Goal: Information Seeking & Learning: Understand process/instructions

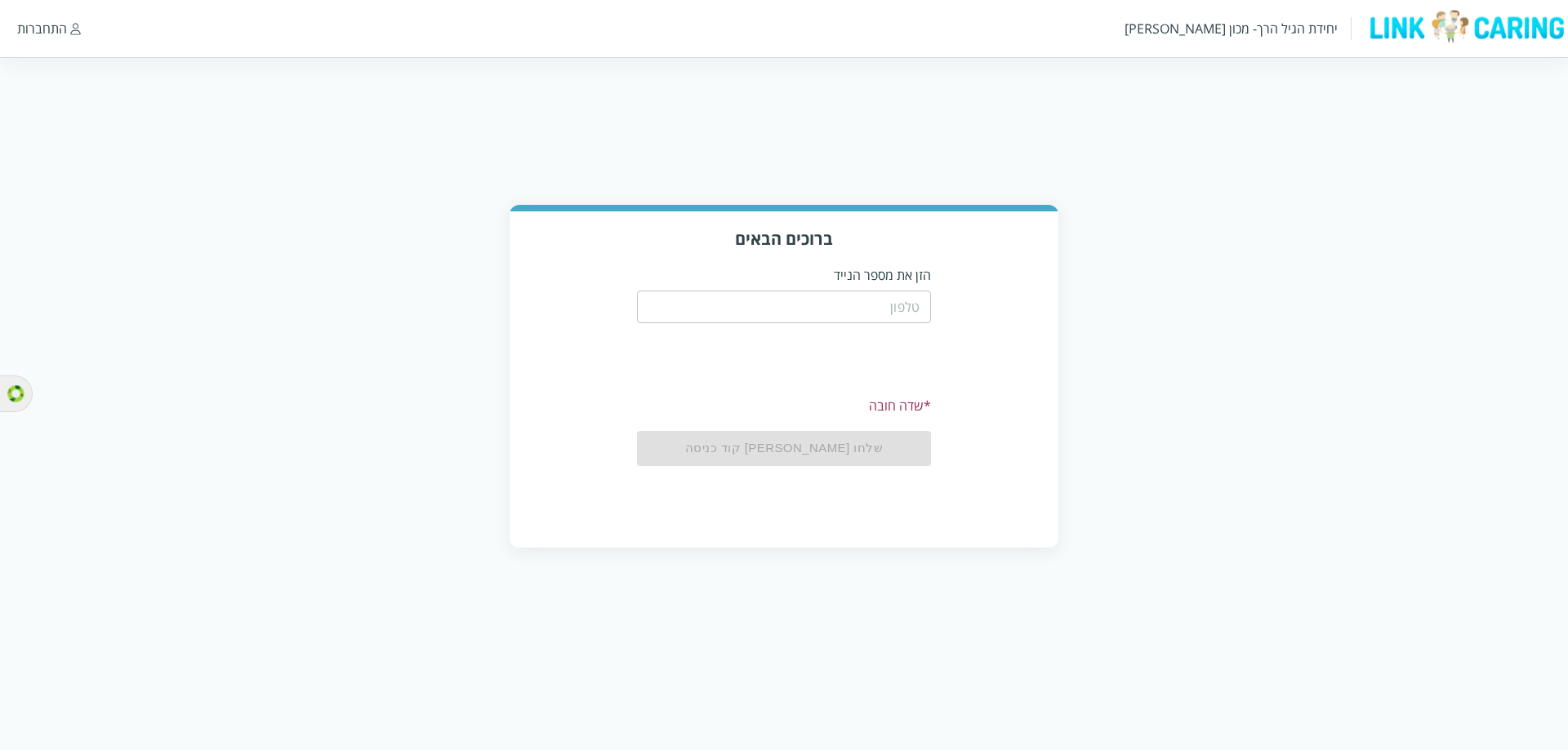
click at [892, 302] on input "tel" at bounding box center [784, 307] width 293 height 33
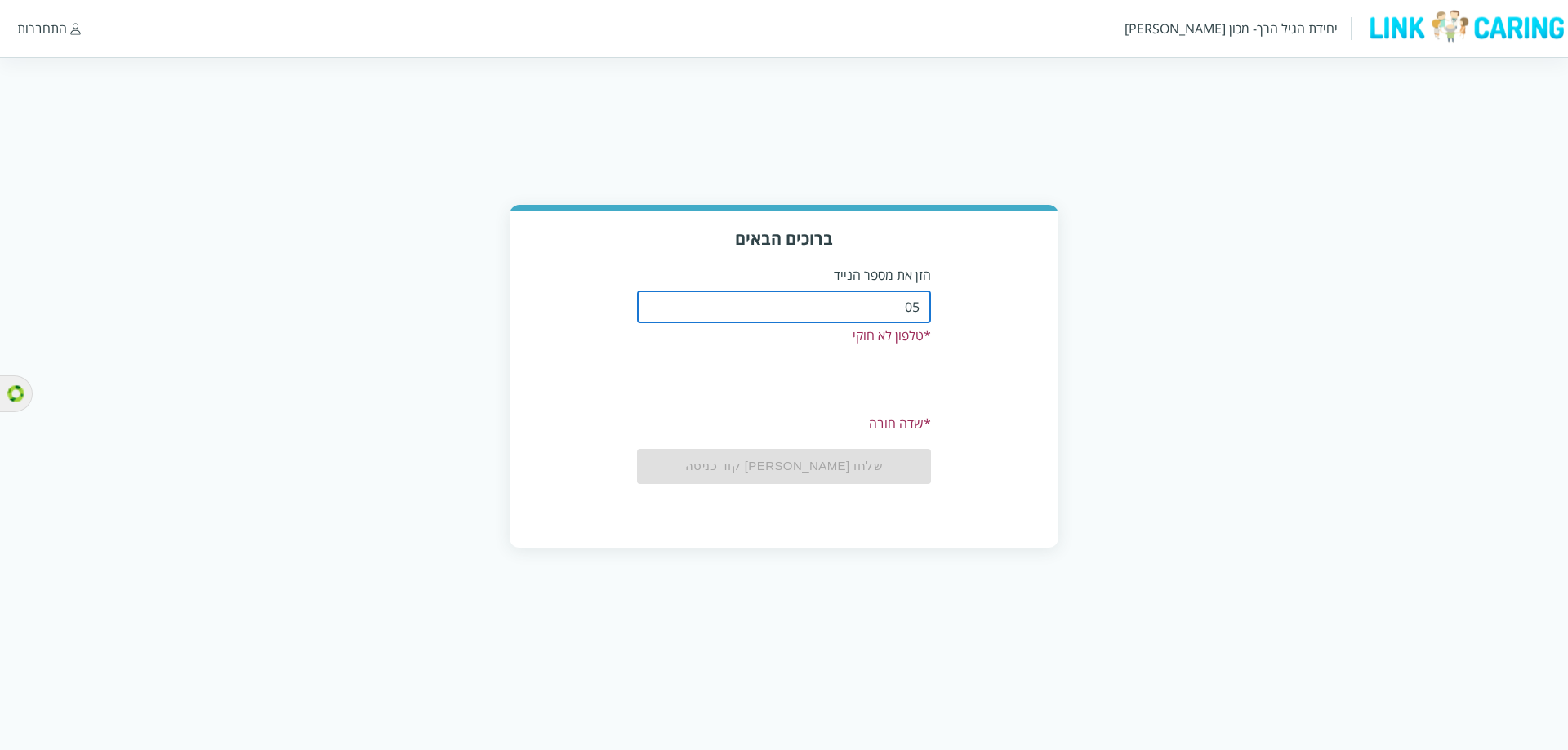
type input "0"
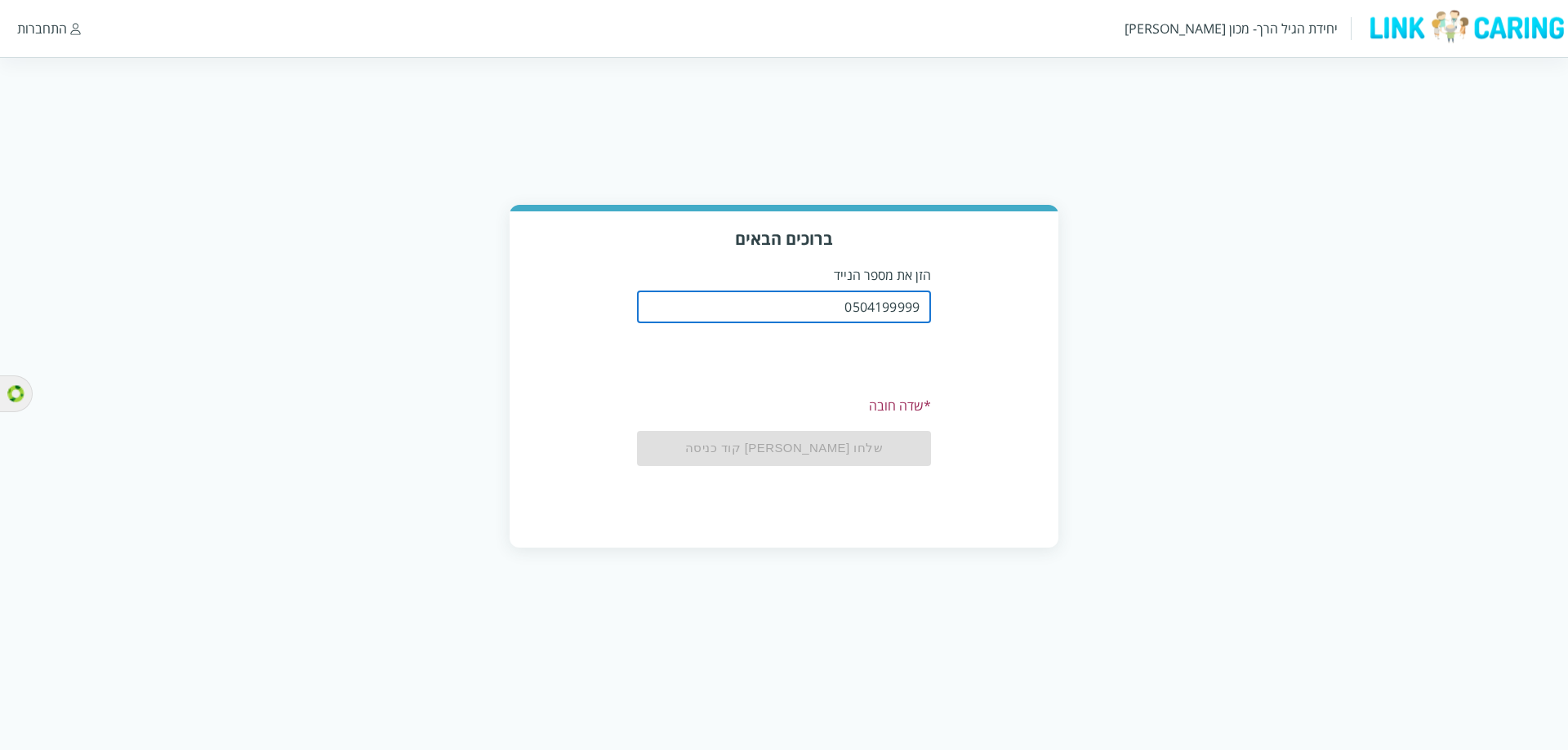
type input "0504199999"
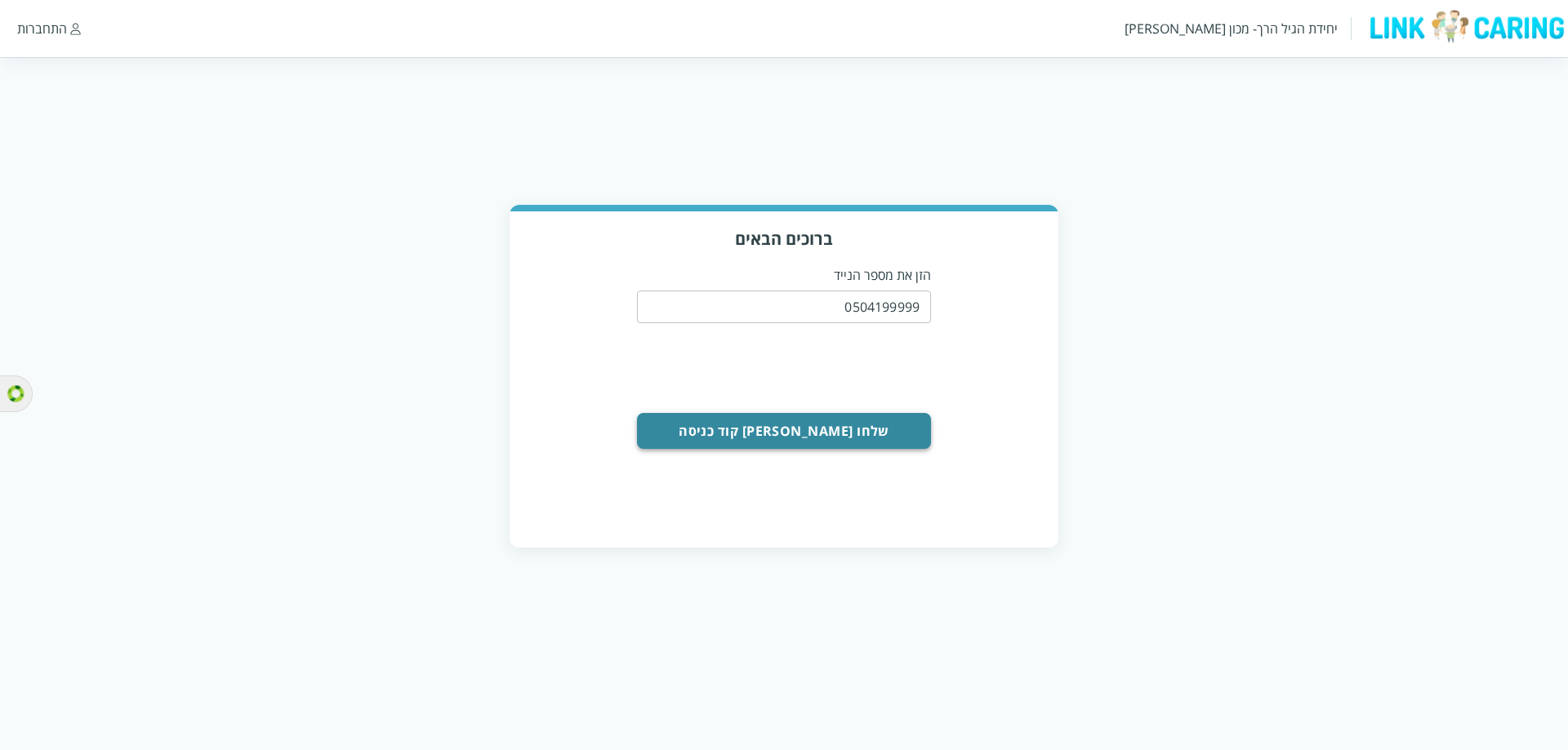
click at [858, 433] on button "שלחו [PERSON_NAME] קוד כניסה" at bounding box center [784, 431] width 293 height 35
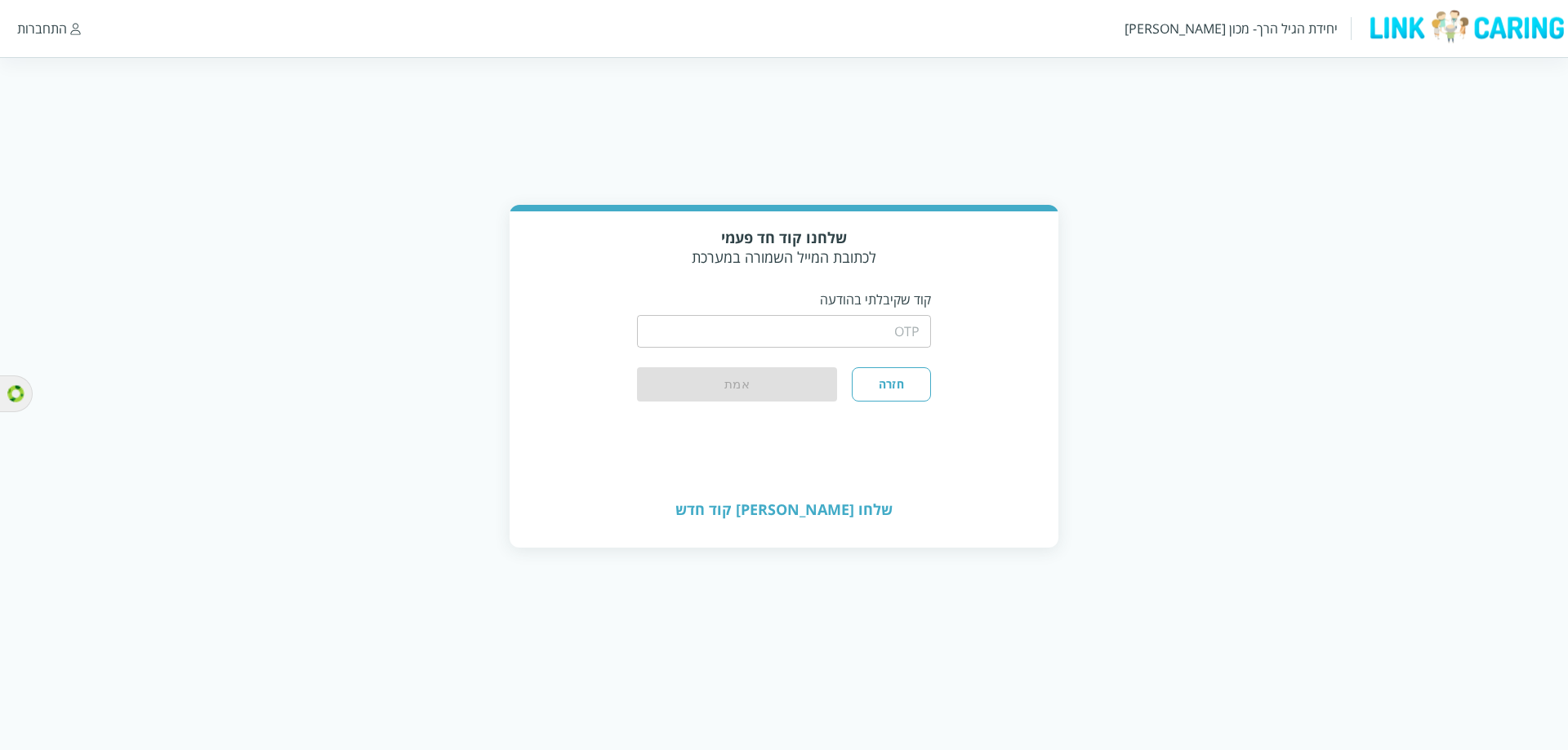
click at [909, 330] on input "string" at bounding box center [784, 332] width 293 height 33
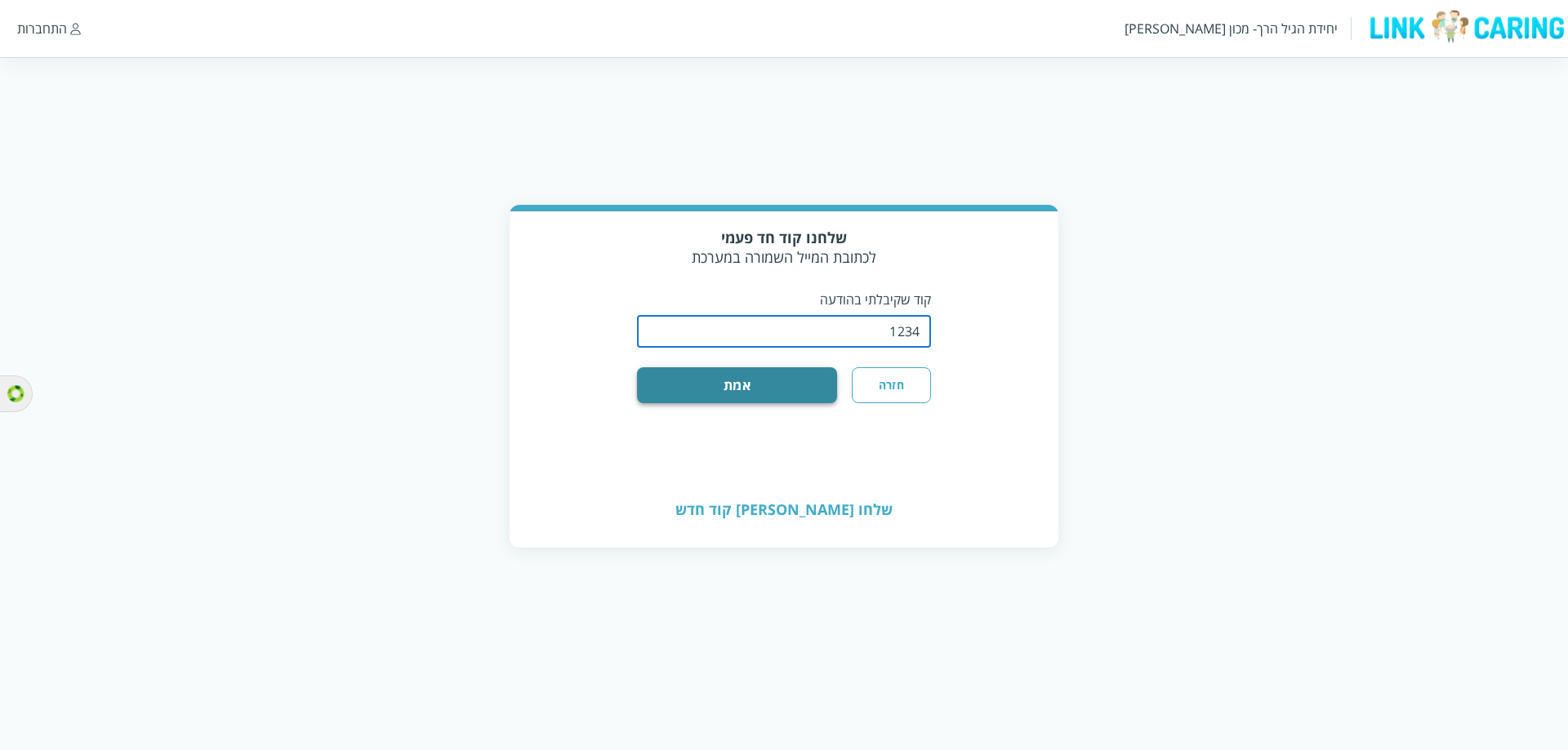
type input "1234"
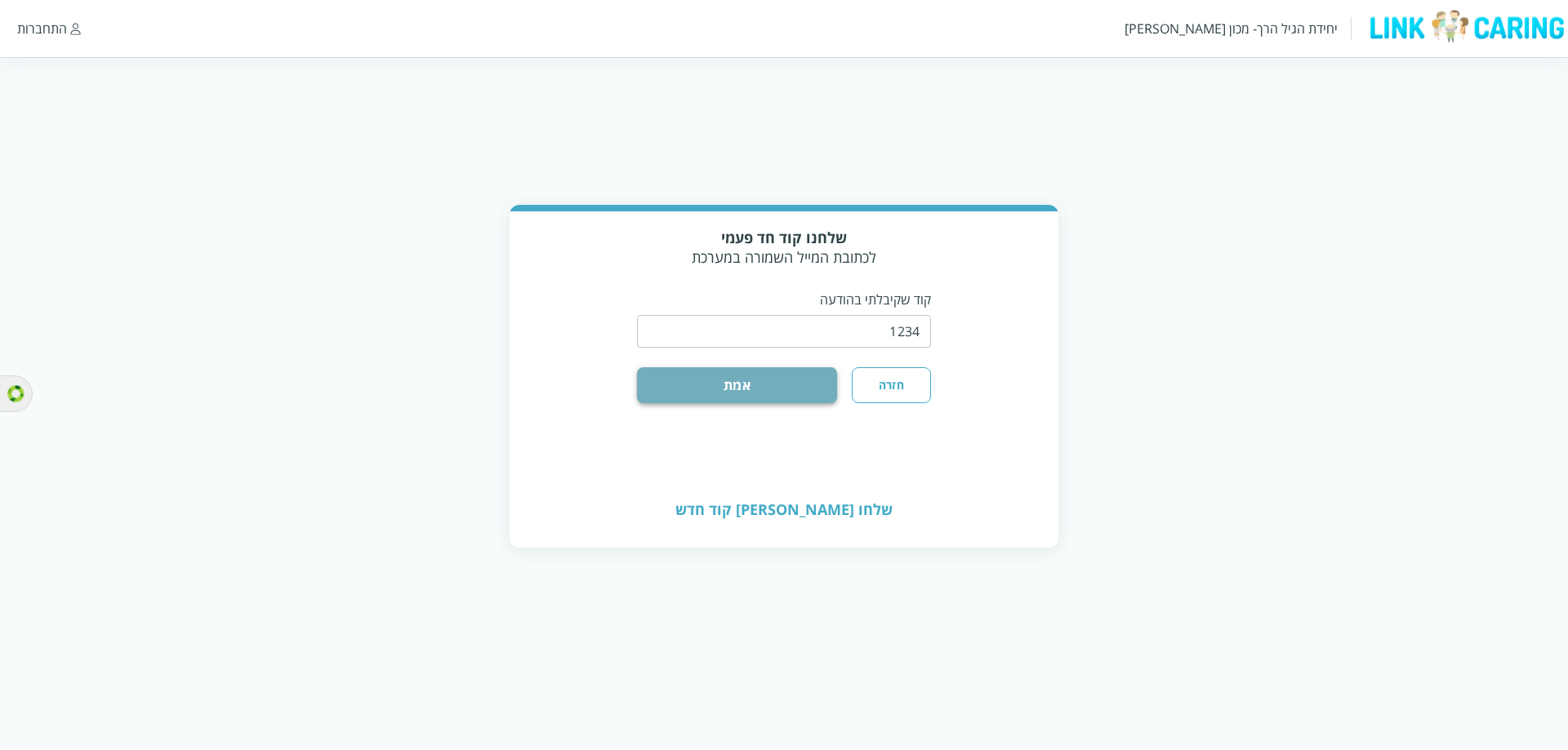
click at [779, 369] on button "אמת" at bounding box center [737, 385] width 200 height 35
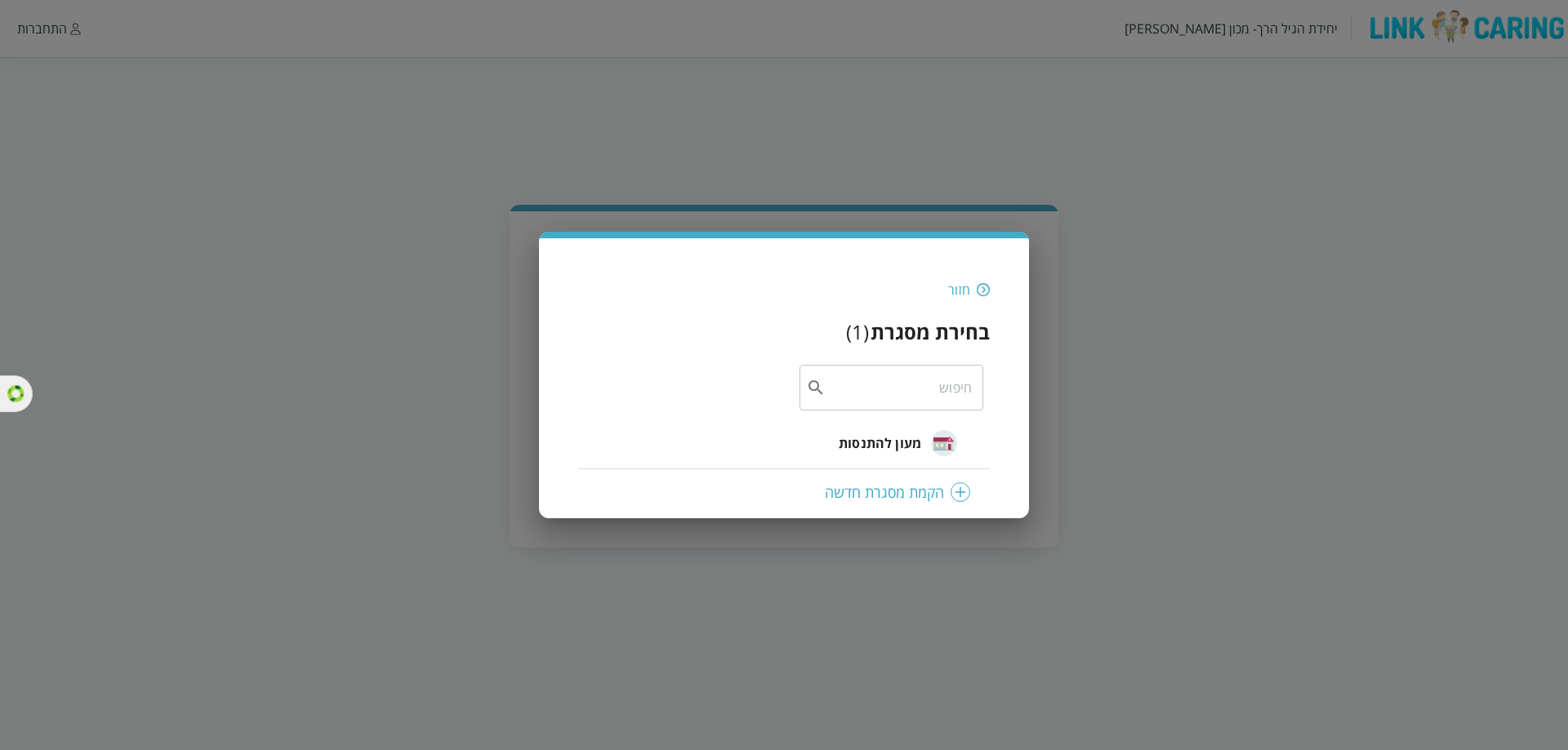
click at [896, 454] on div "מעון להתנסות" at bounding box center [897, 443] width 118 height 68
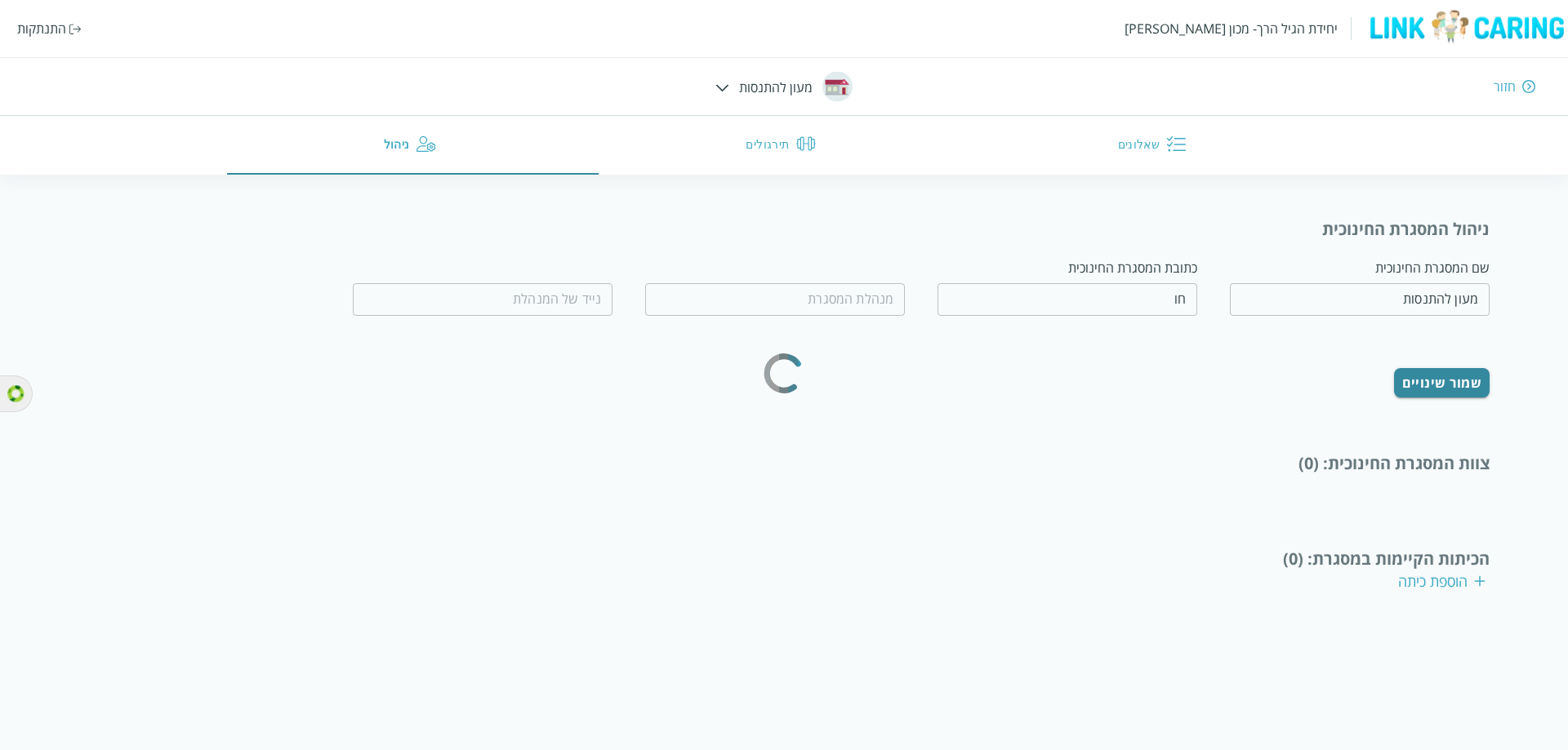
type input "טובה מאד"
type input "0562365445"
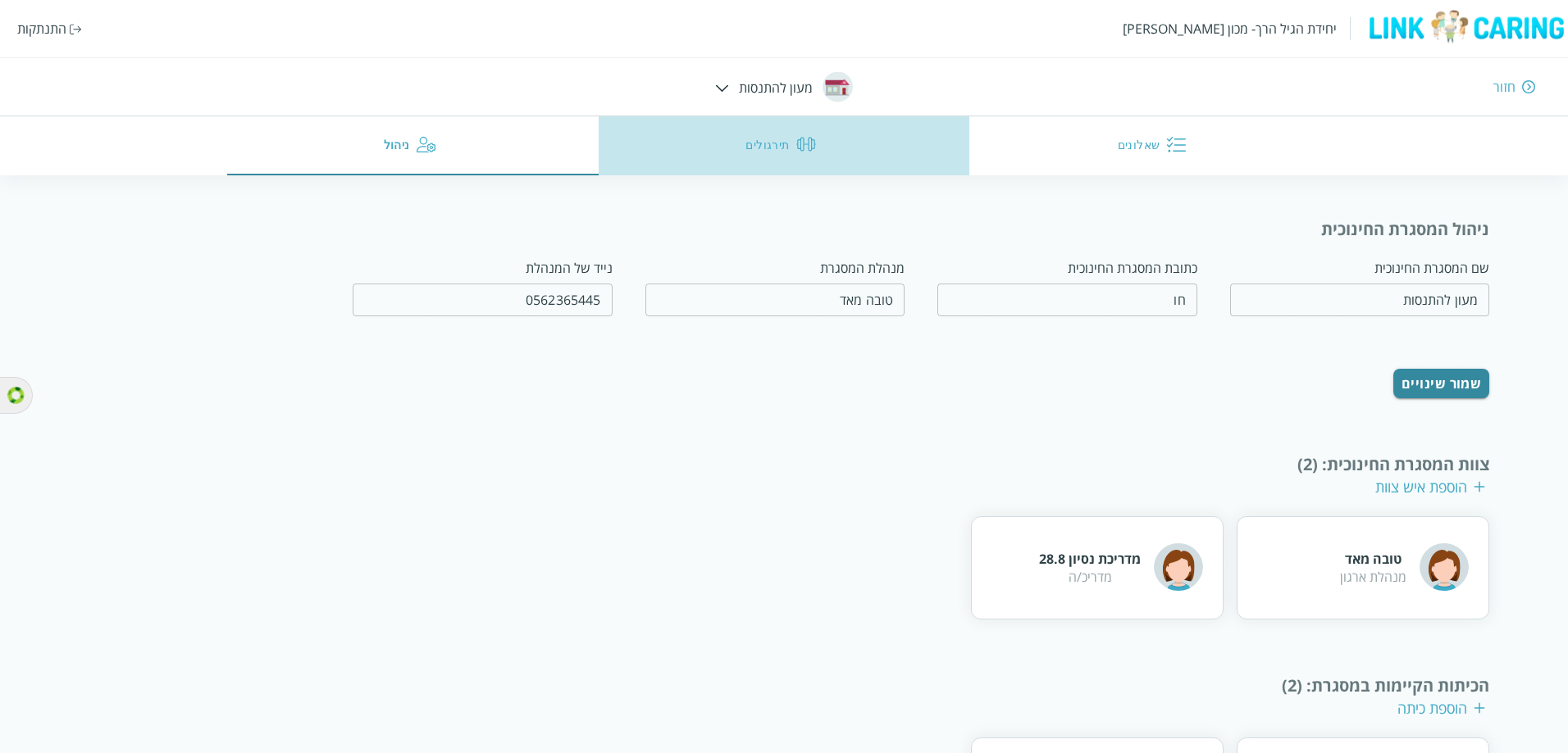
click at [753, 136] on button "תירגולים" at bounding box center [784, 145] width 372 height 59
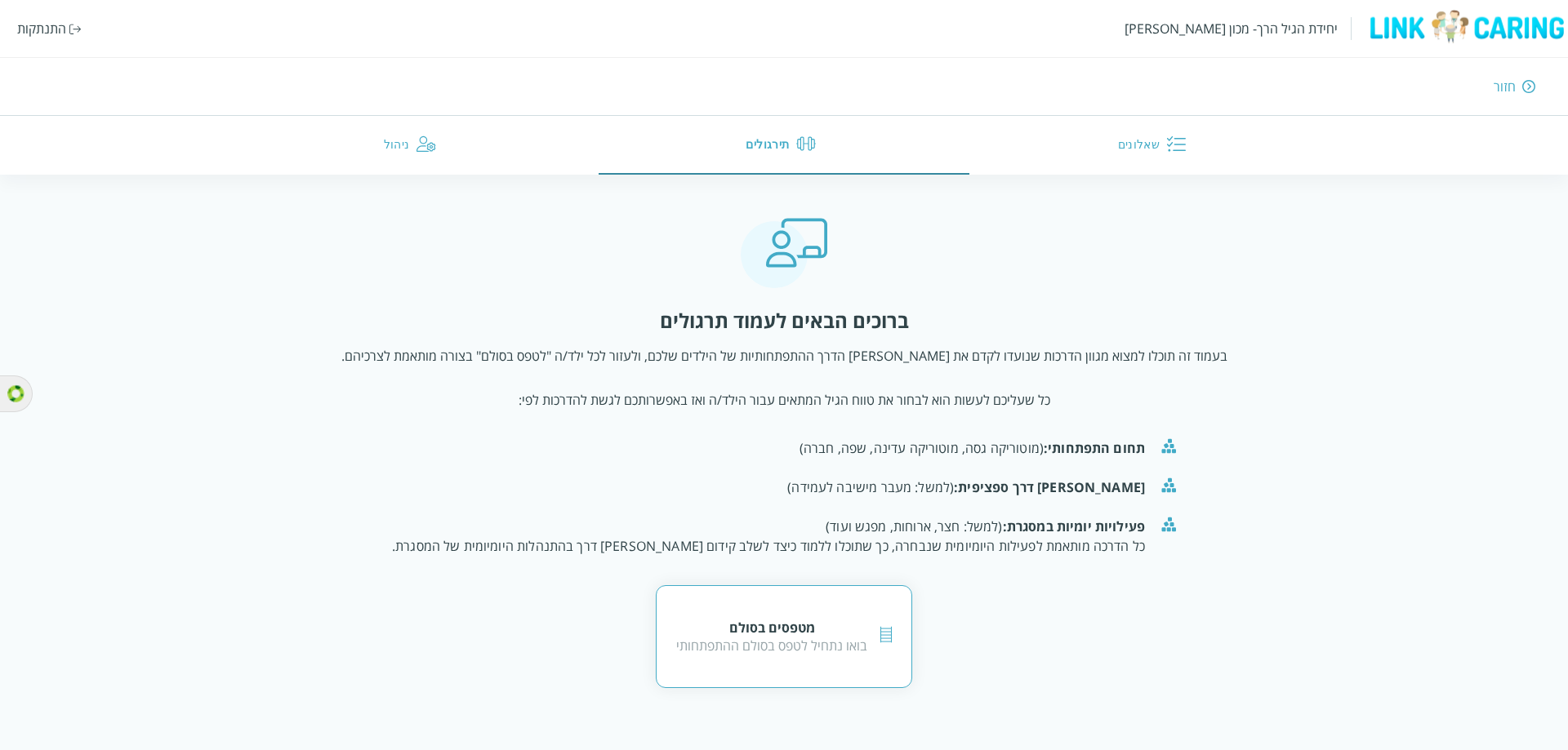
click at [827, 645] on div "בואו נתחיל לטפס בסולם ההתפתחותי" at bounding box center [771, 645] width 191 height 18
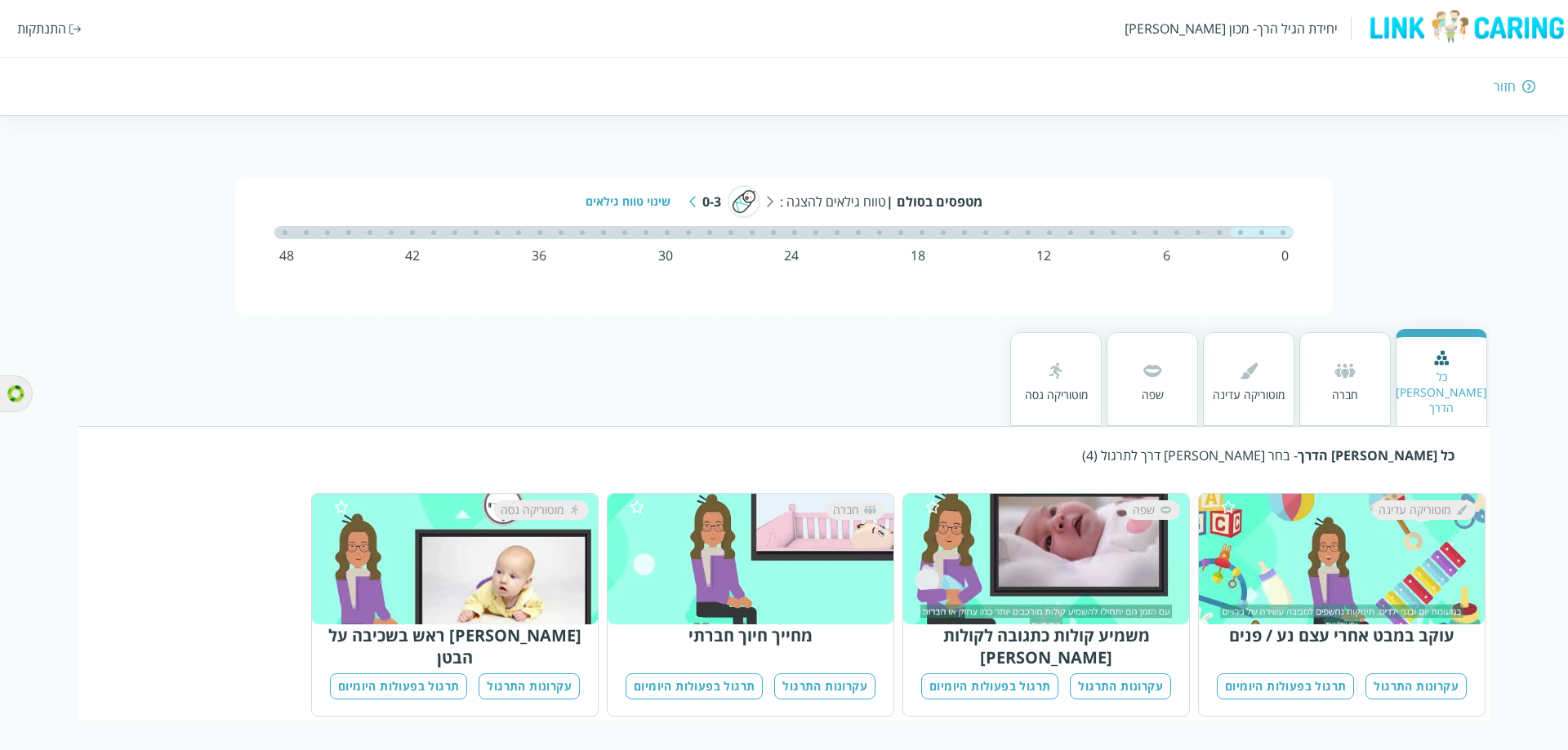
click at [1337, 387] on div "חברה" at bounding box center [1344, 395] width 26 height 15
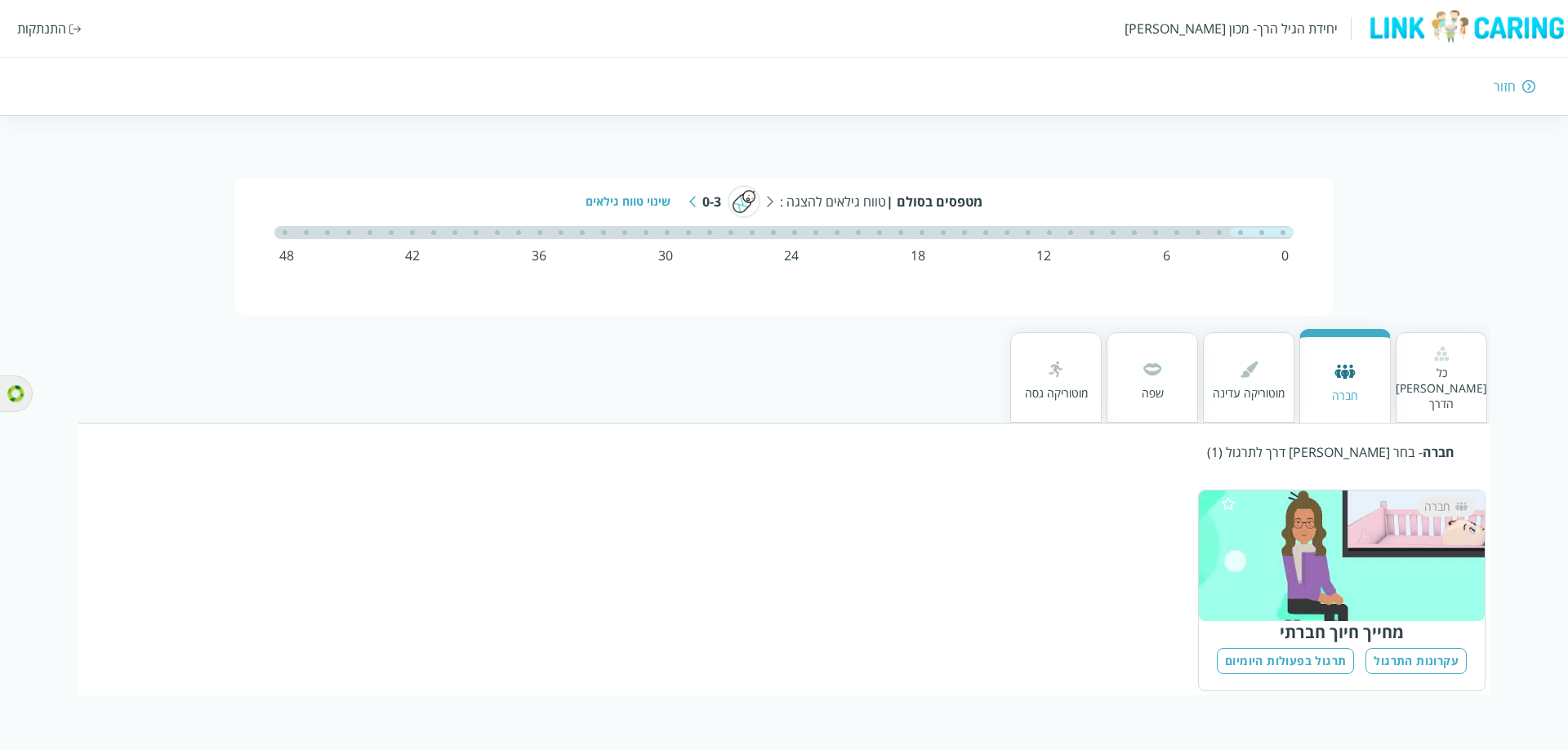
click at [1439, 355] on img at bounding box center [1440, 354] width 14 height 15
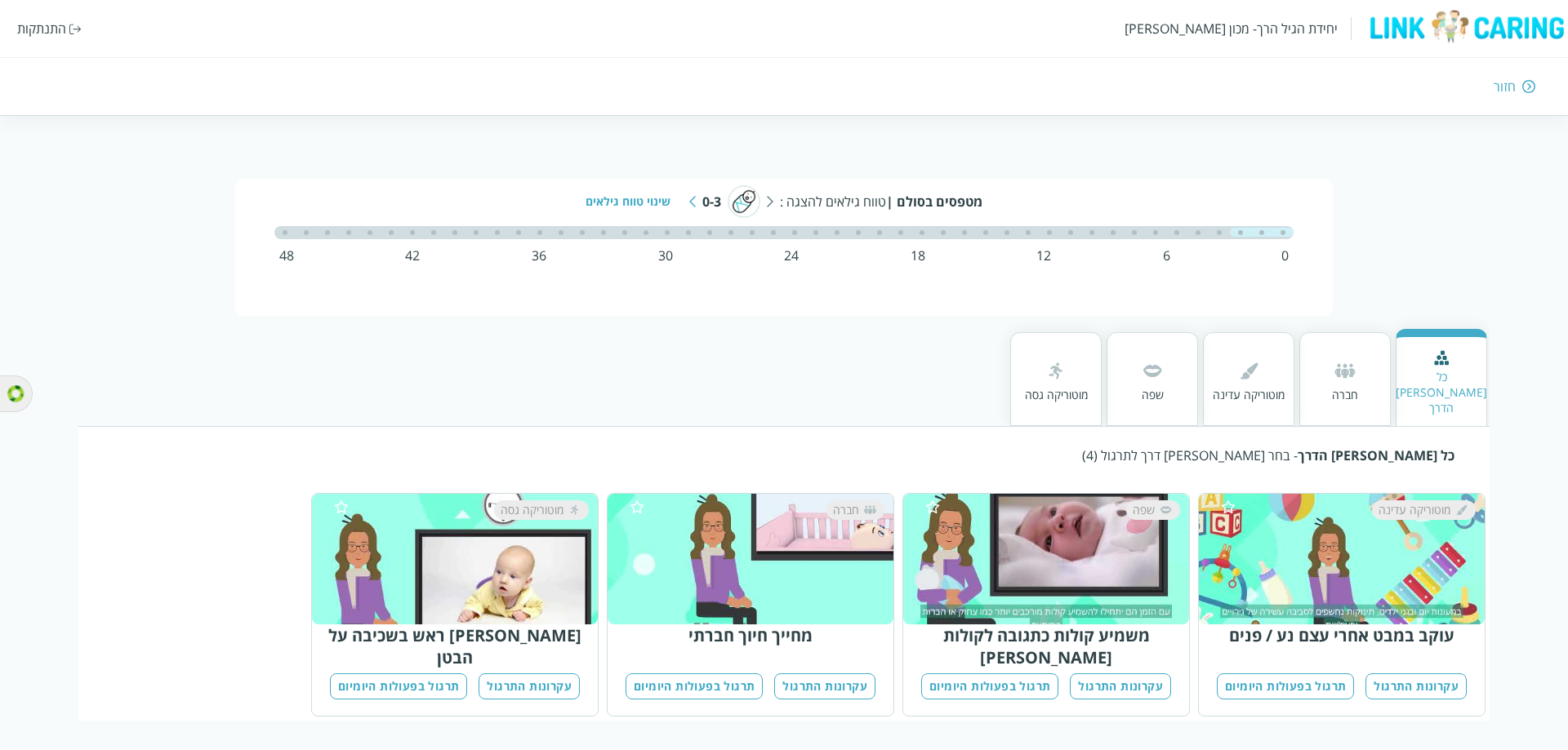
click at [440, 443] on div "כל [PERSON_NAME] הדרך - בחר [PERSON_NAME] דרך לתרגול (4) מוטוריקה עדינה עוקב במ…" at bounding box center [784, 574] width 1411 height 295
click at [690, 206] on img at bounding box center [692, 201] width 7 height 12
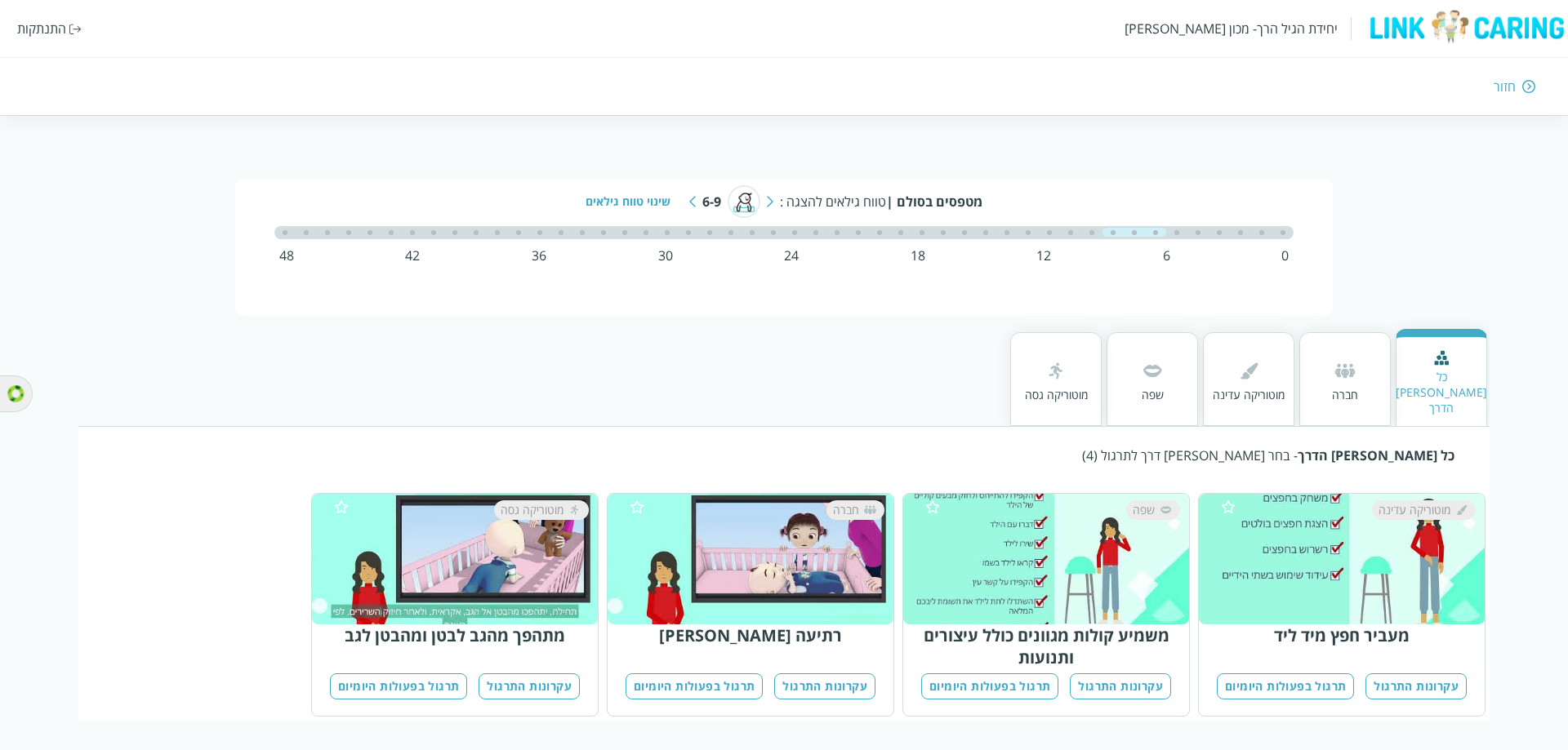
click at [690, 206] on img at bounding box center [692, 201] width 7 height 12
click at [690, 206] on img at bounding box center [689, 201] width 7 height 12
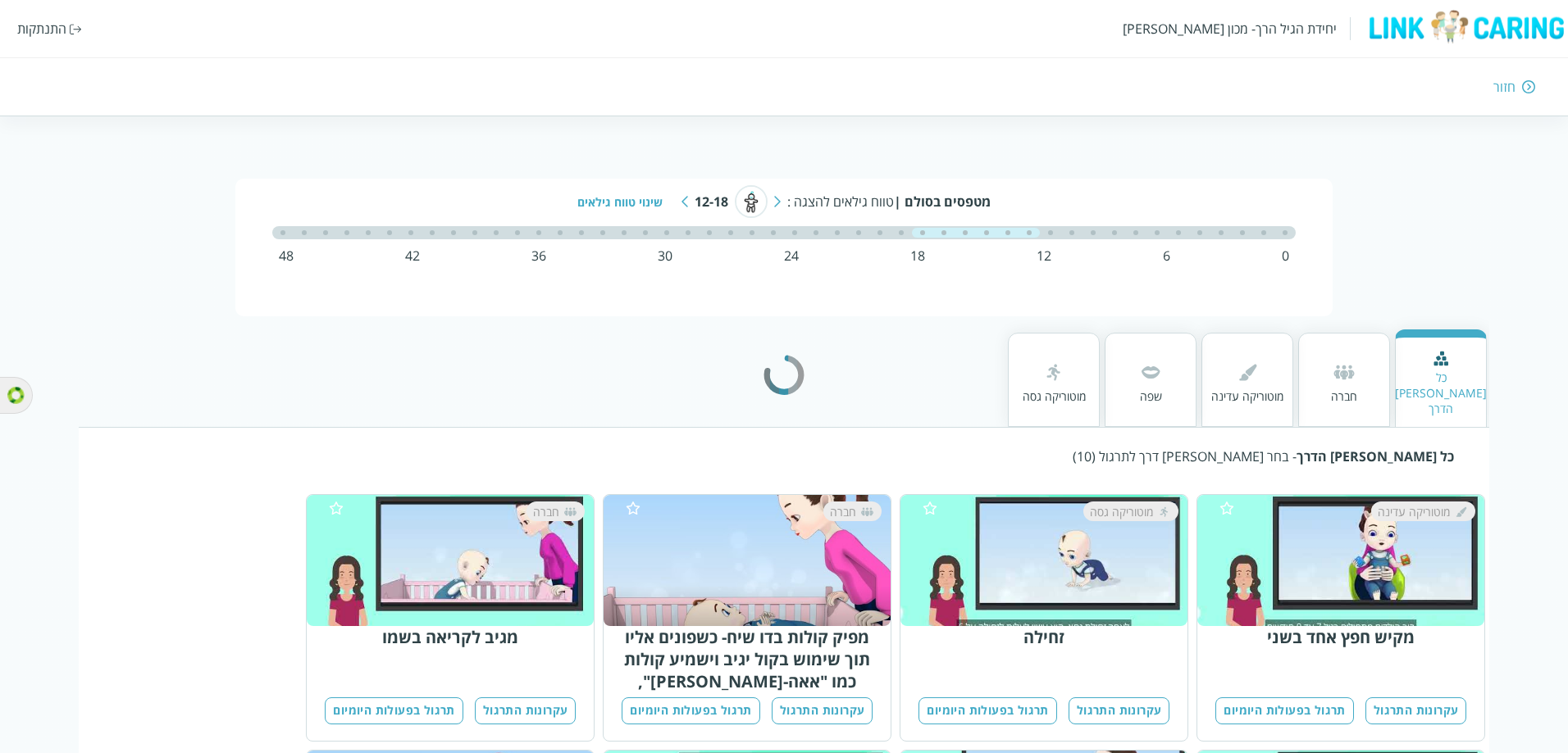
click at [685, 207] on img at bounding box center [684, 201] width 7 height 12
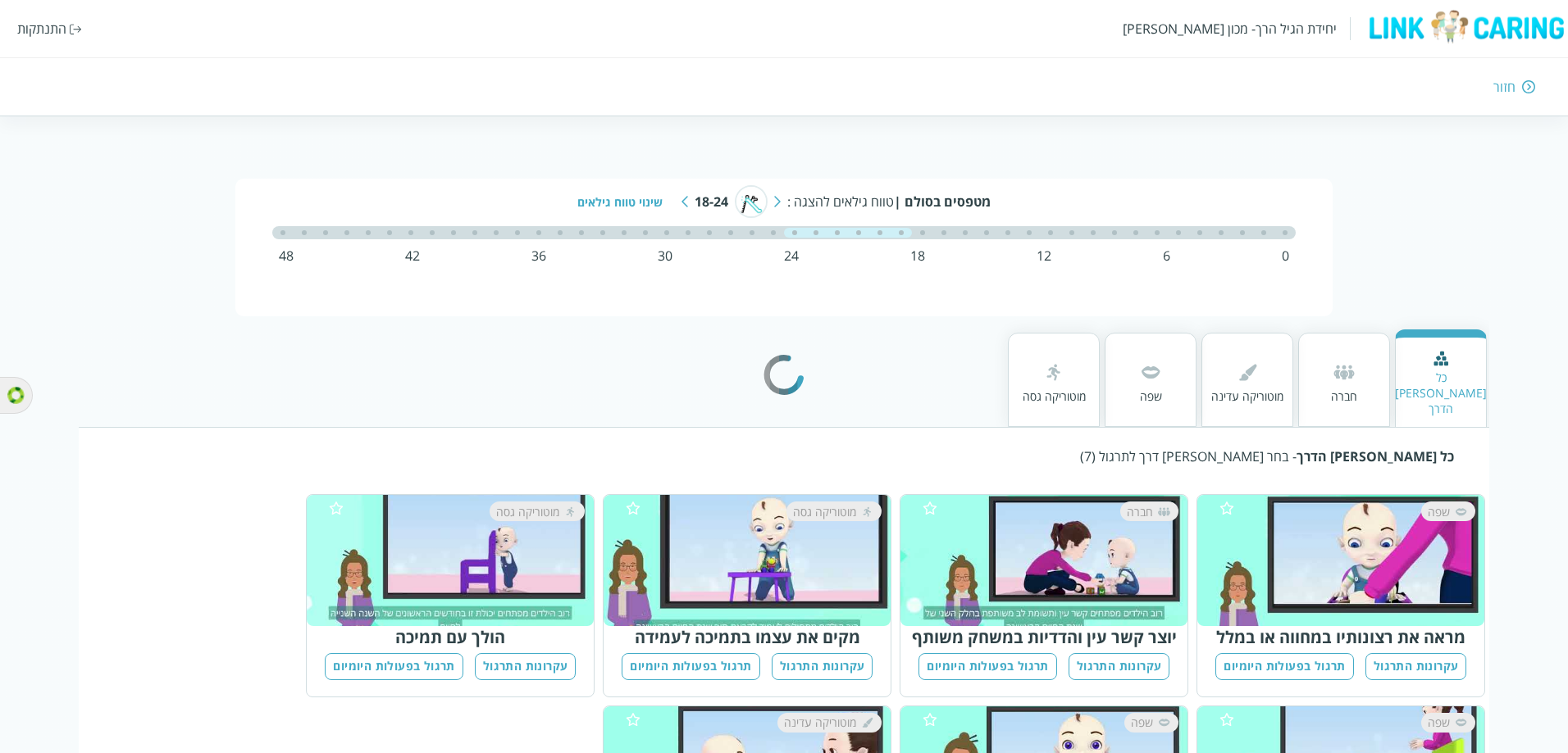
click at [685, 207] on img at bounding box center [684, 201] width 7 height 12
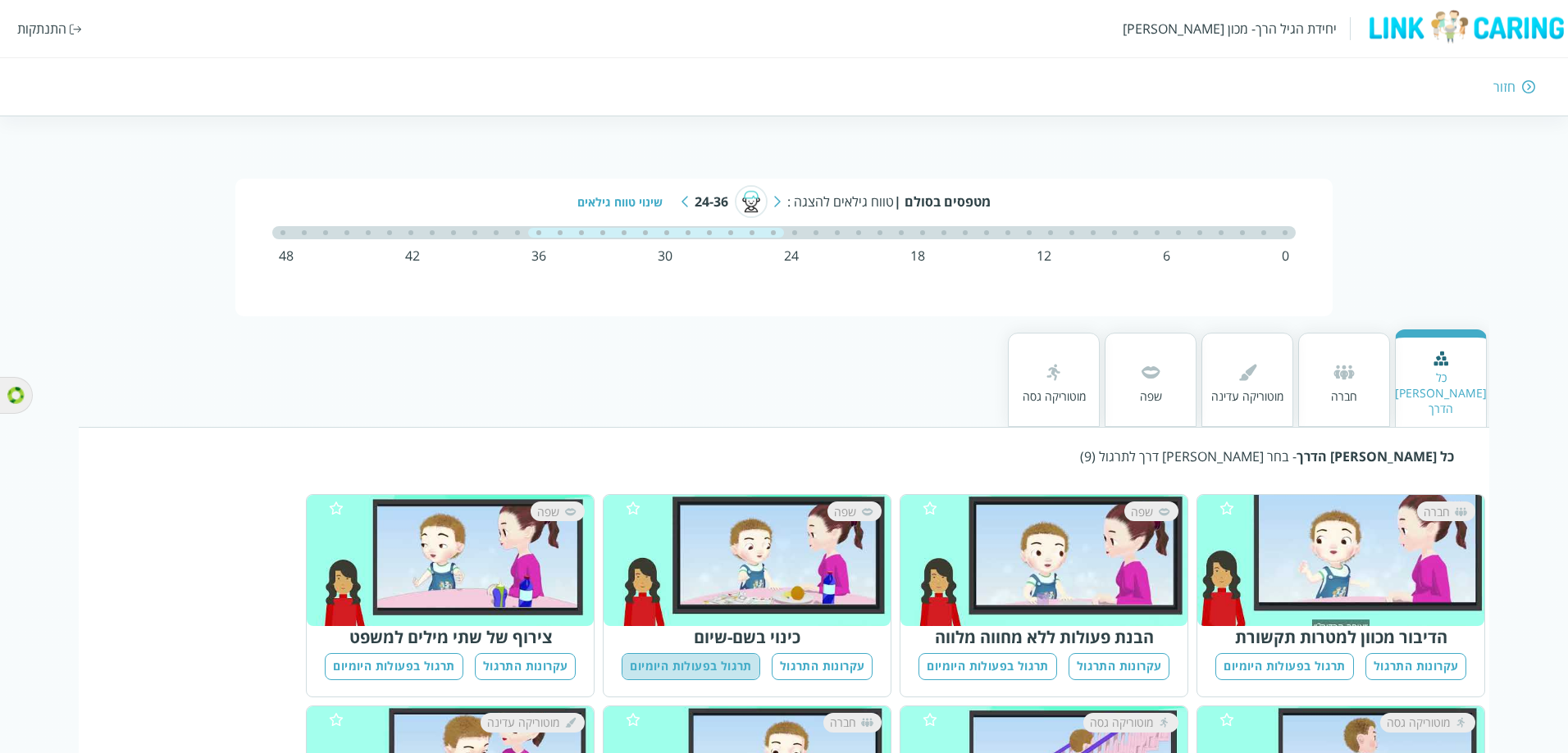
click at [736, 653] on button "תרגול בפעולות היומיום" at bounding box center [690, 666] width 138 height 27
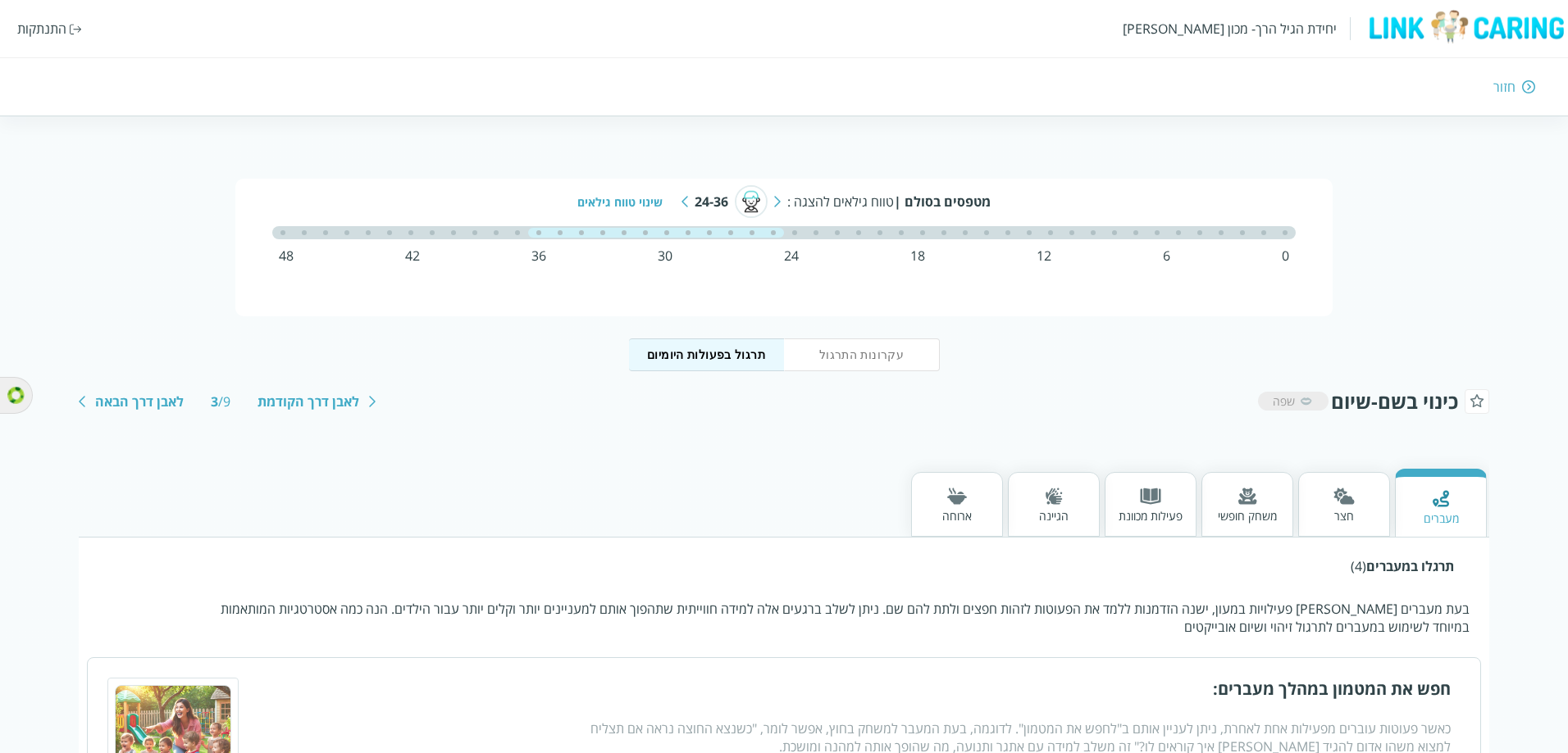
click at [1425, 402] on span "כינוי בשם-שיום" at bounding box center [1395, 402] width 127 height 27
click at [705, 201] on div "24-36" at bounding box center [711, 201] width 34 height 18
click at [845, 361] on button "עקרונות התרגול" at bounding box center [862, 355] width 156 height 33
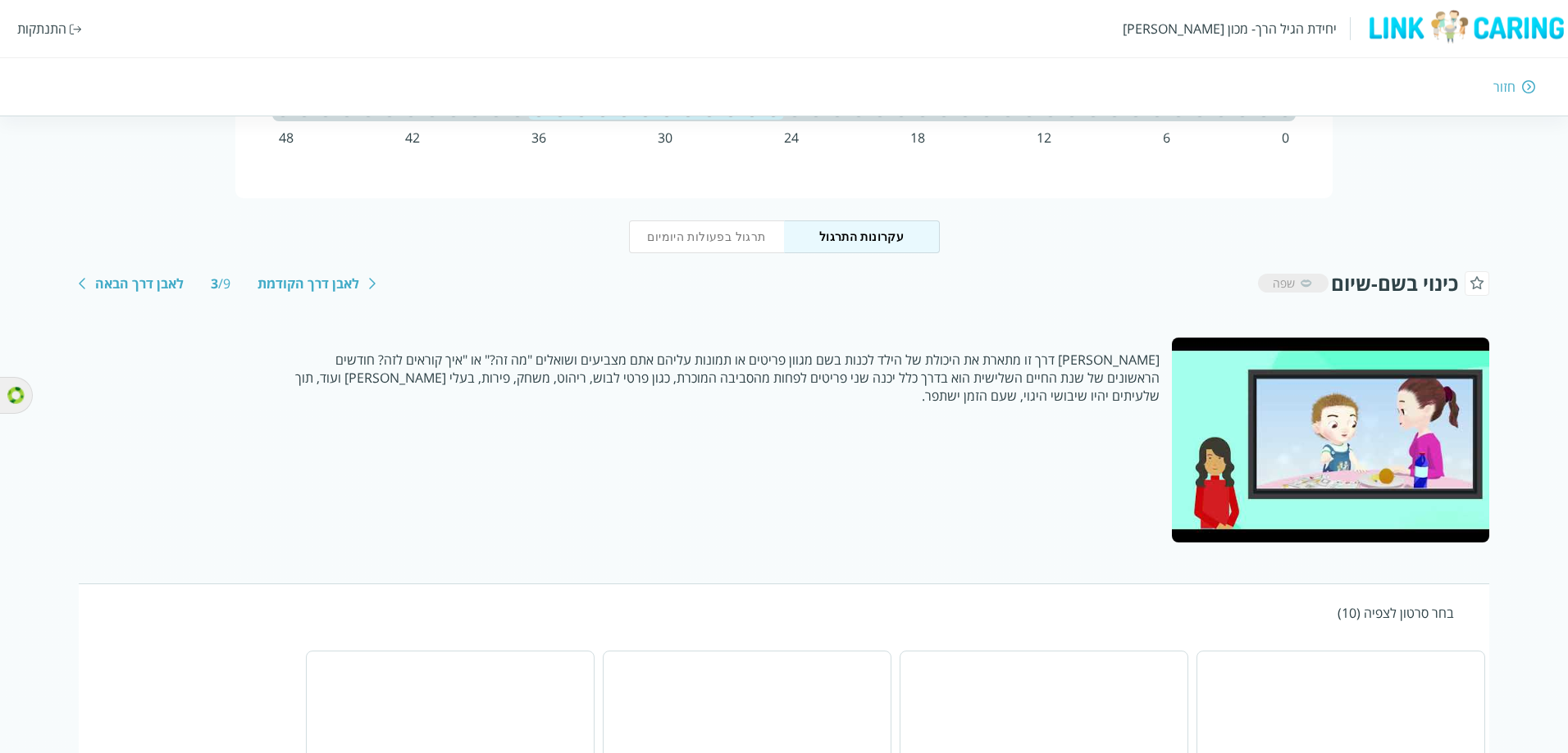
scroll to position [164, 0]
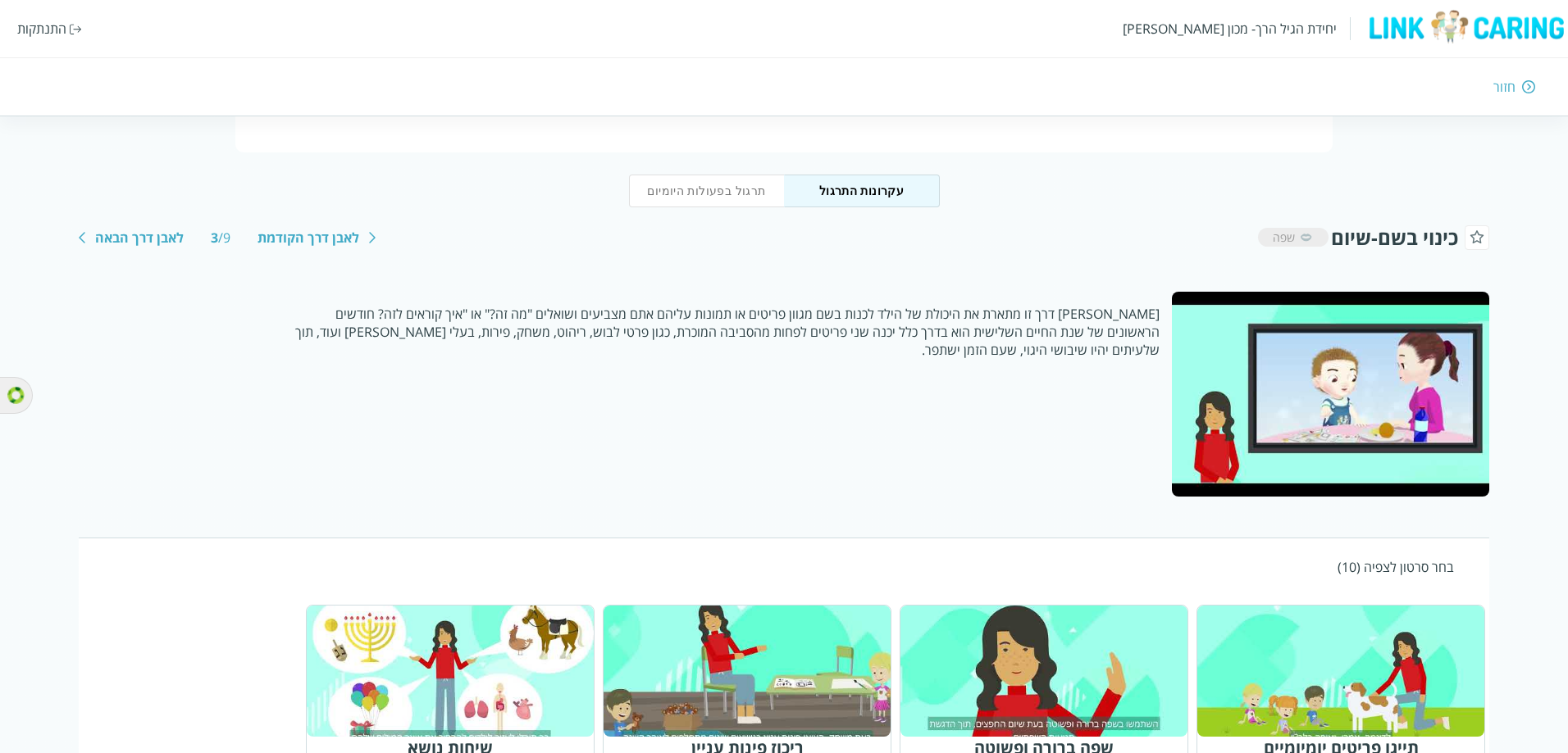
click at [665, 195] on button "תרגול בפעולות היומיום" at bounding box center [707, 191] width 156 height 33
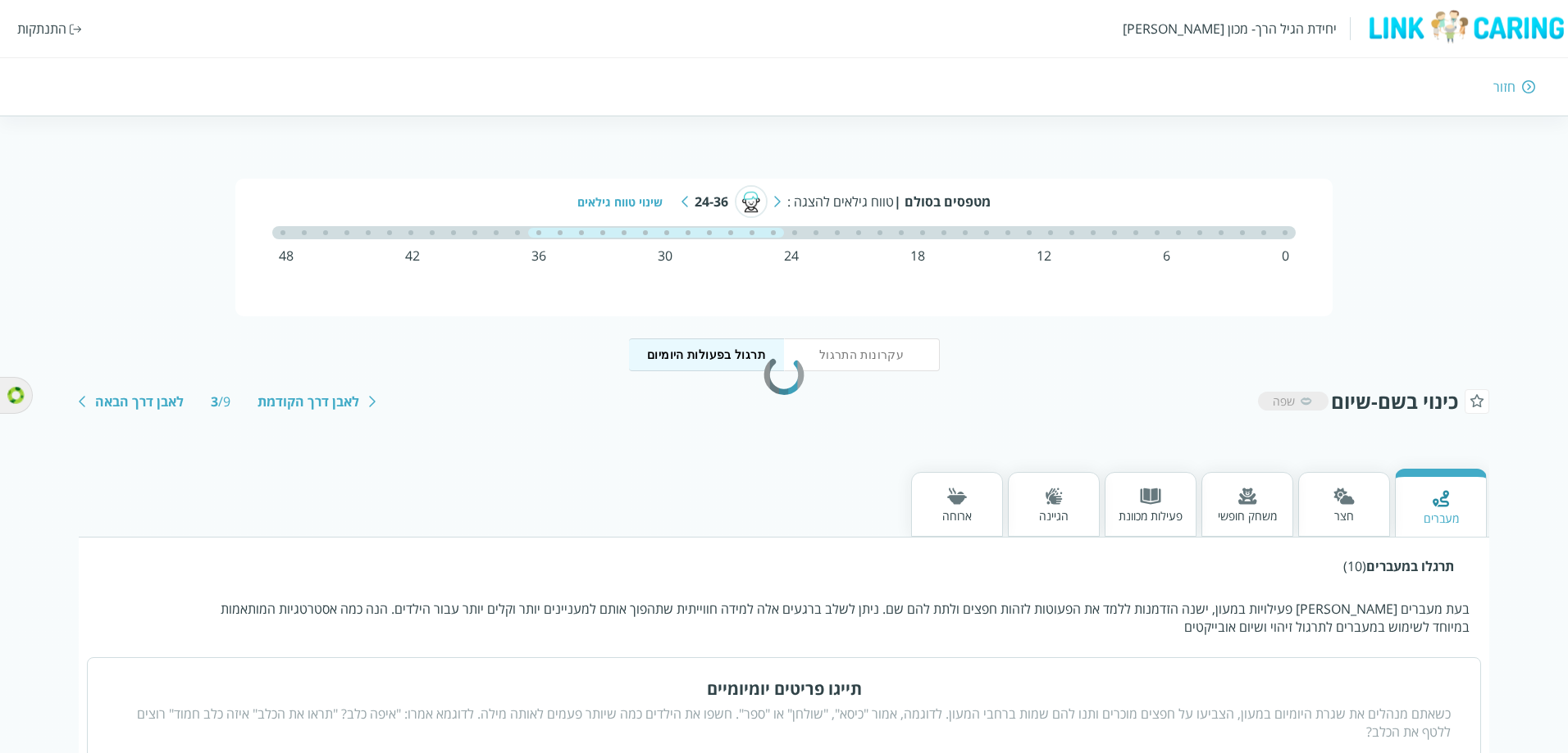
click at [835, 362] on button "עקרונות התרגול" at bounding box center [862, 355] width 156 height 33
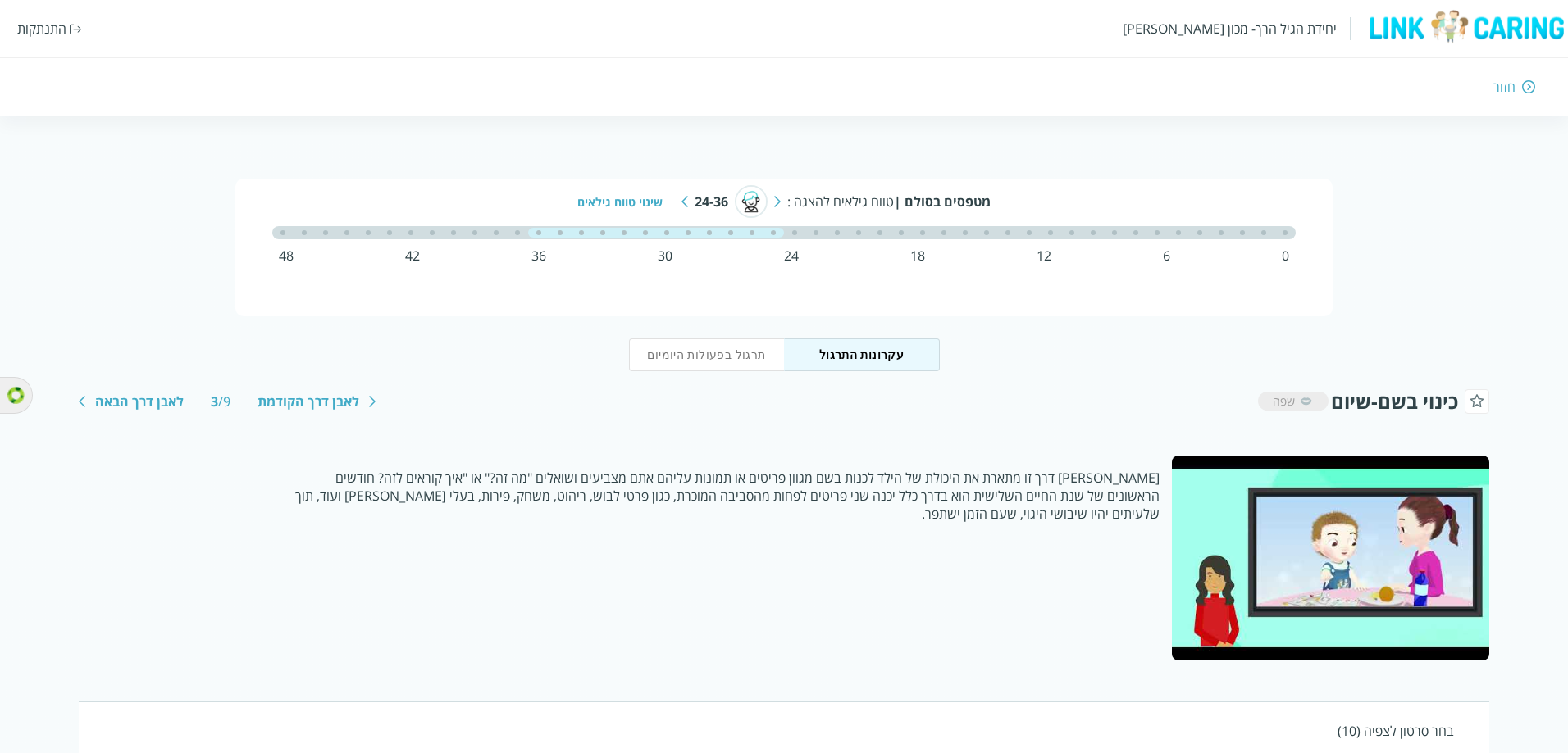
click at [720, 358] on button "תרגול בפעולות היומיום" at bounding box center [707, 355] width 156 height 33
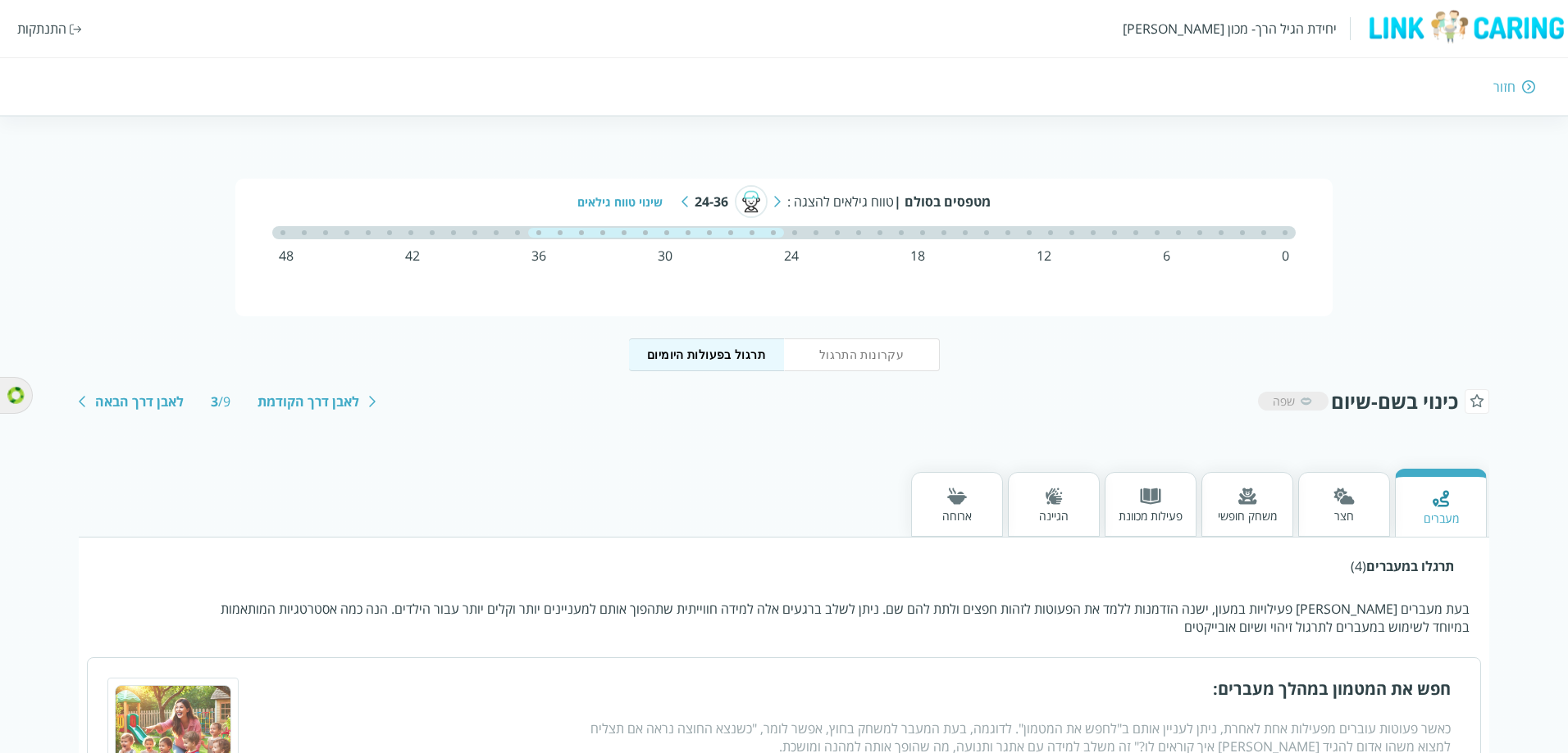
click at [827, 361] on button "עקרונות התרגול" at bounding box center [862, 355] width 156 height 33
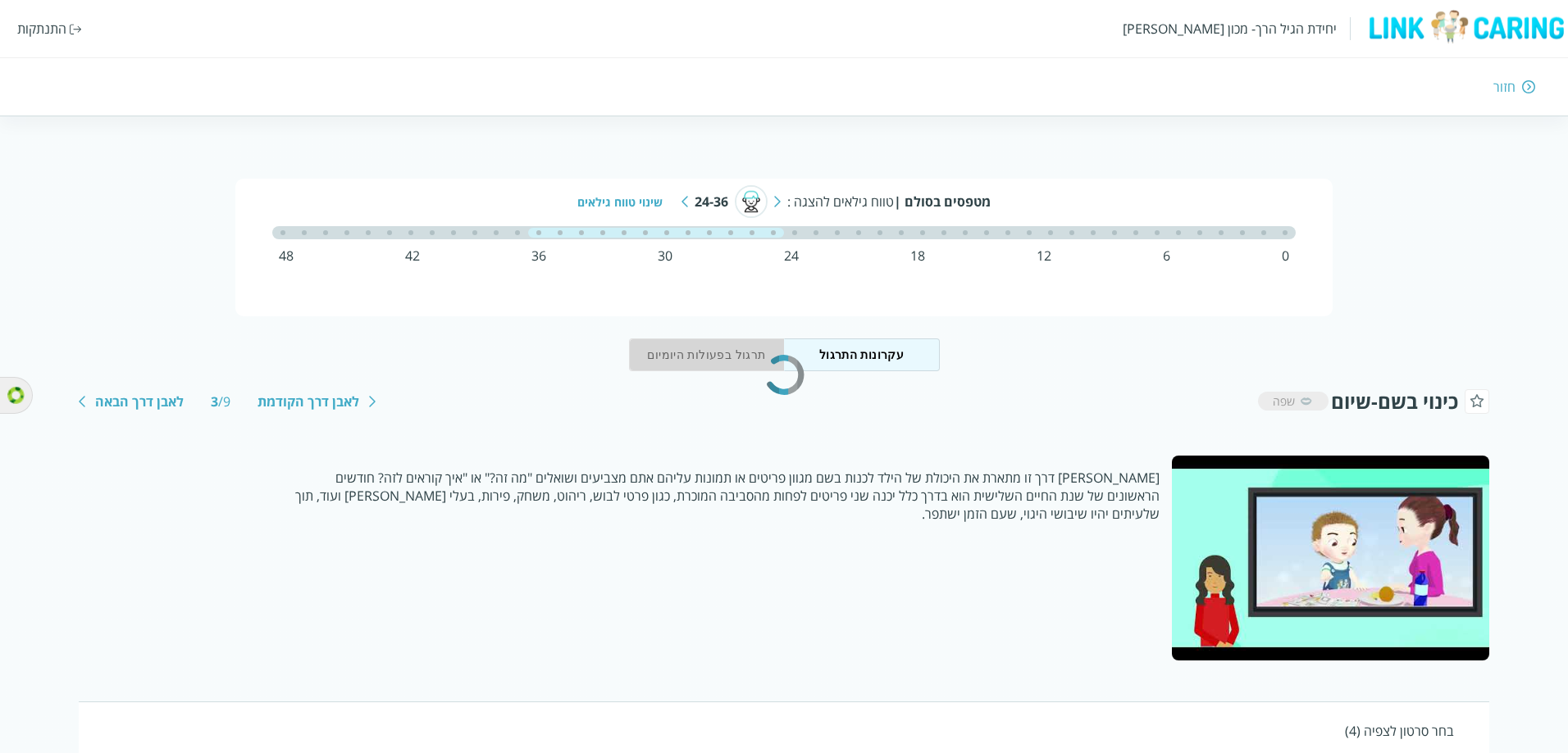
click at [712, 361] on button "תרגול בפעולות היומיום" at bounding box center [707, 355] width 156 height 33
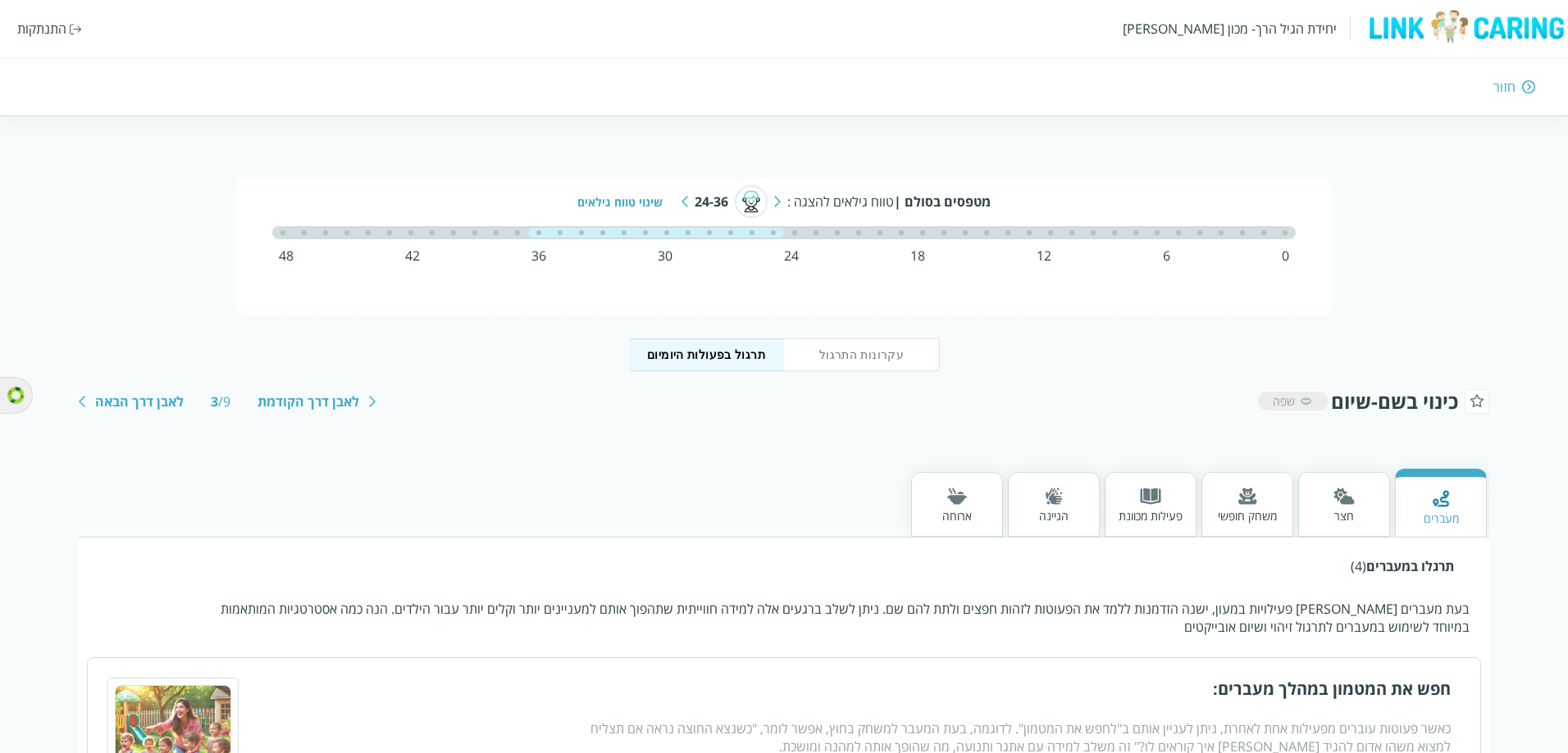
click at [859, 363] on button "עקרונות התרגול" at bounding box center [862, 355] width 156 height 33
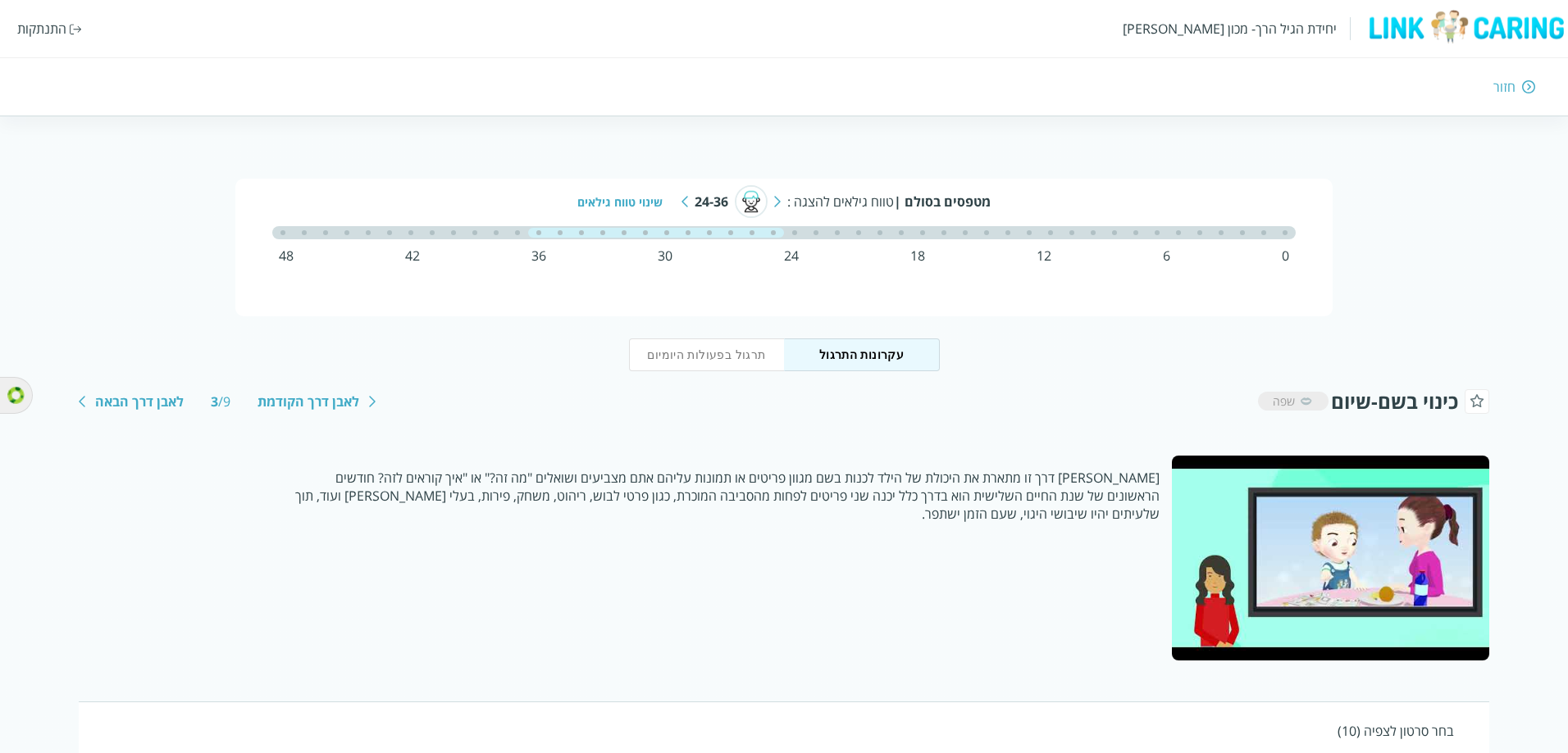
click at [708, 361] on button "תרגול בפעולות היומיום" at bounding box center [707, 355] width 156 height 33
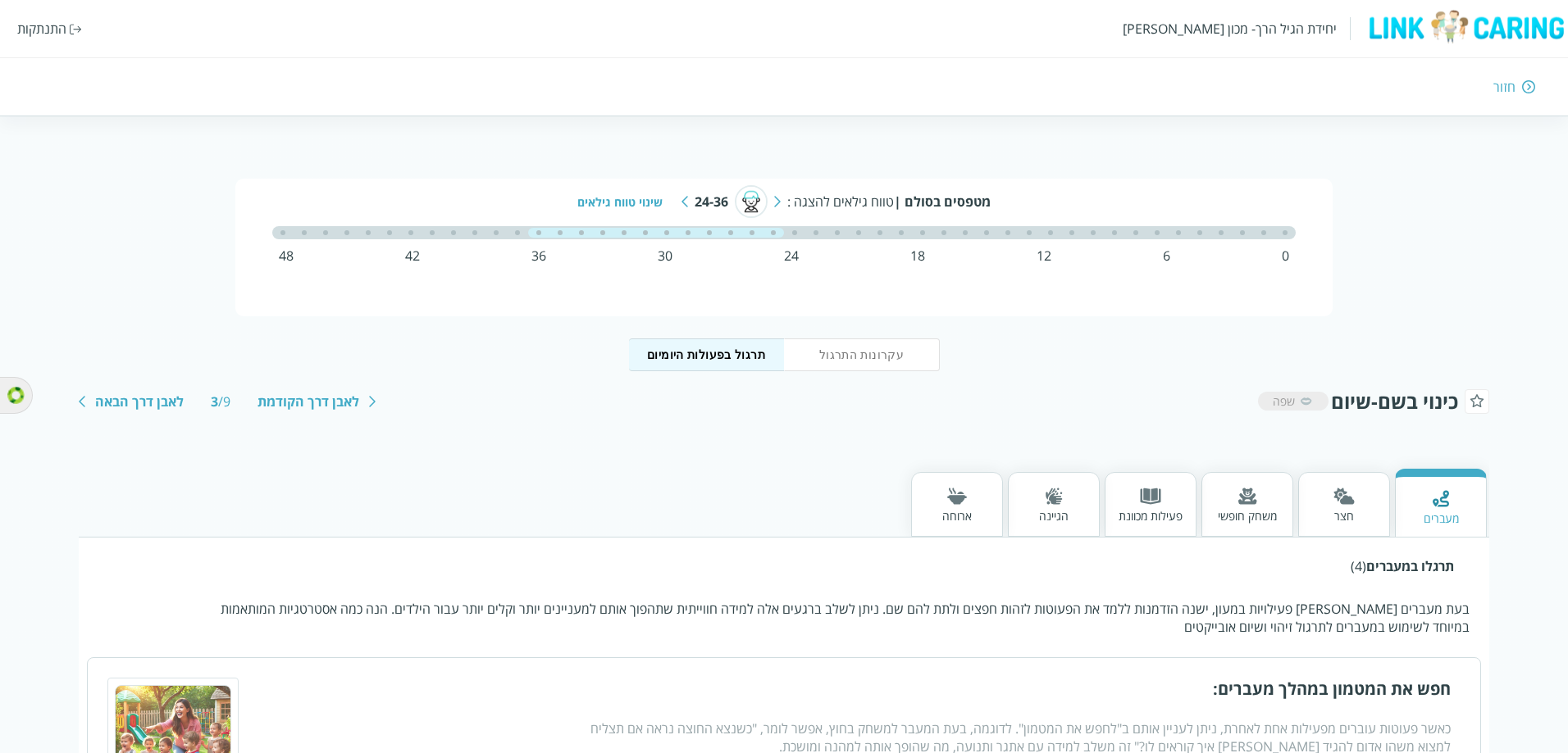
click at [824, 362] on button "עקרונות התרגול" at bounding box center [862, 355] width 156 height 33
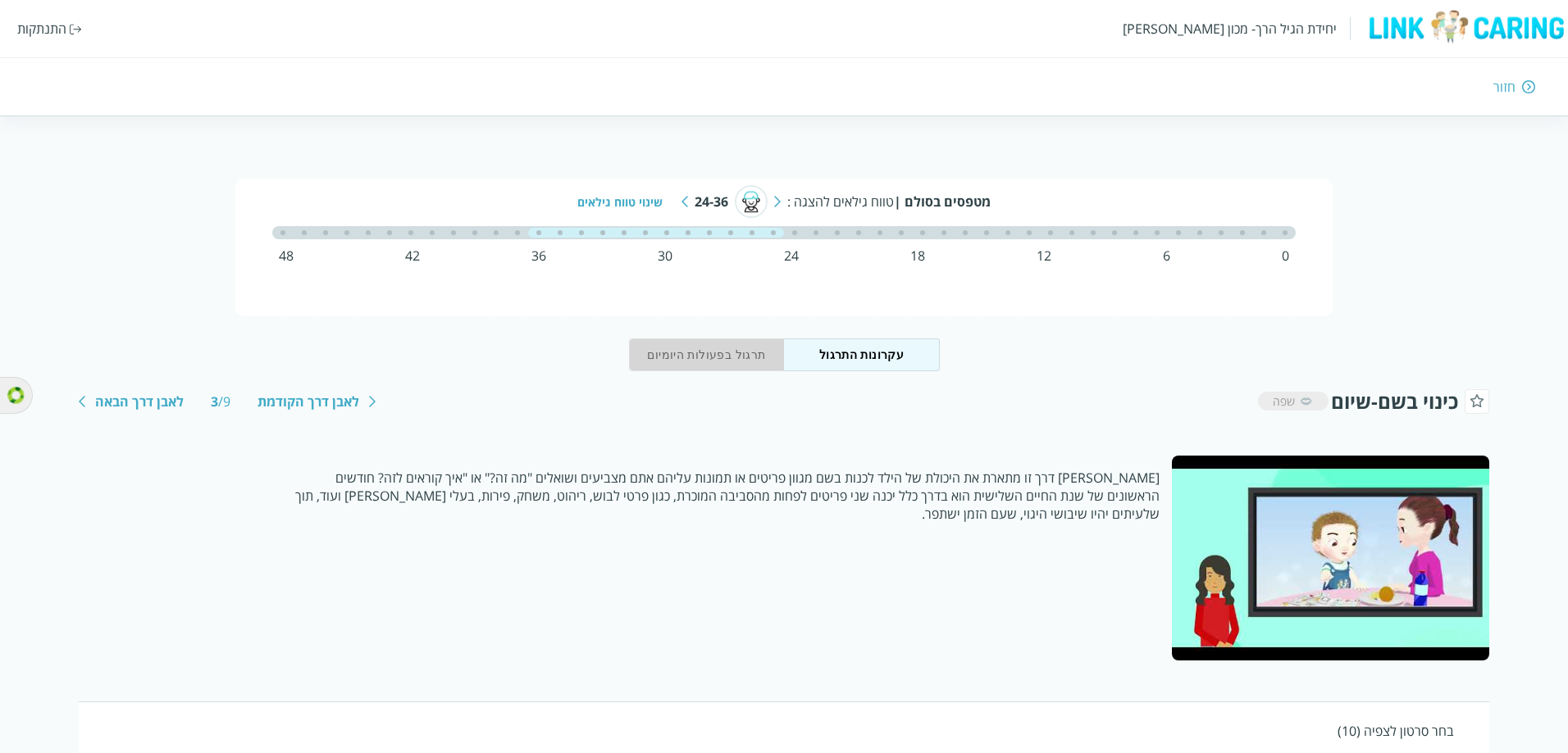
click at [726, 356] on button "תרגול בפעולות היומיום" at bounding box center [707, 355] width 156 height 33
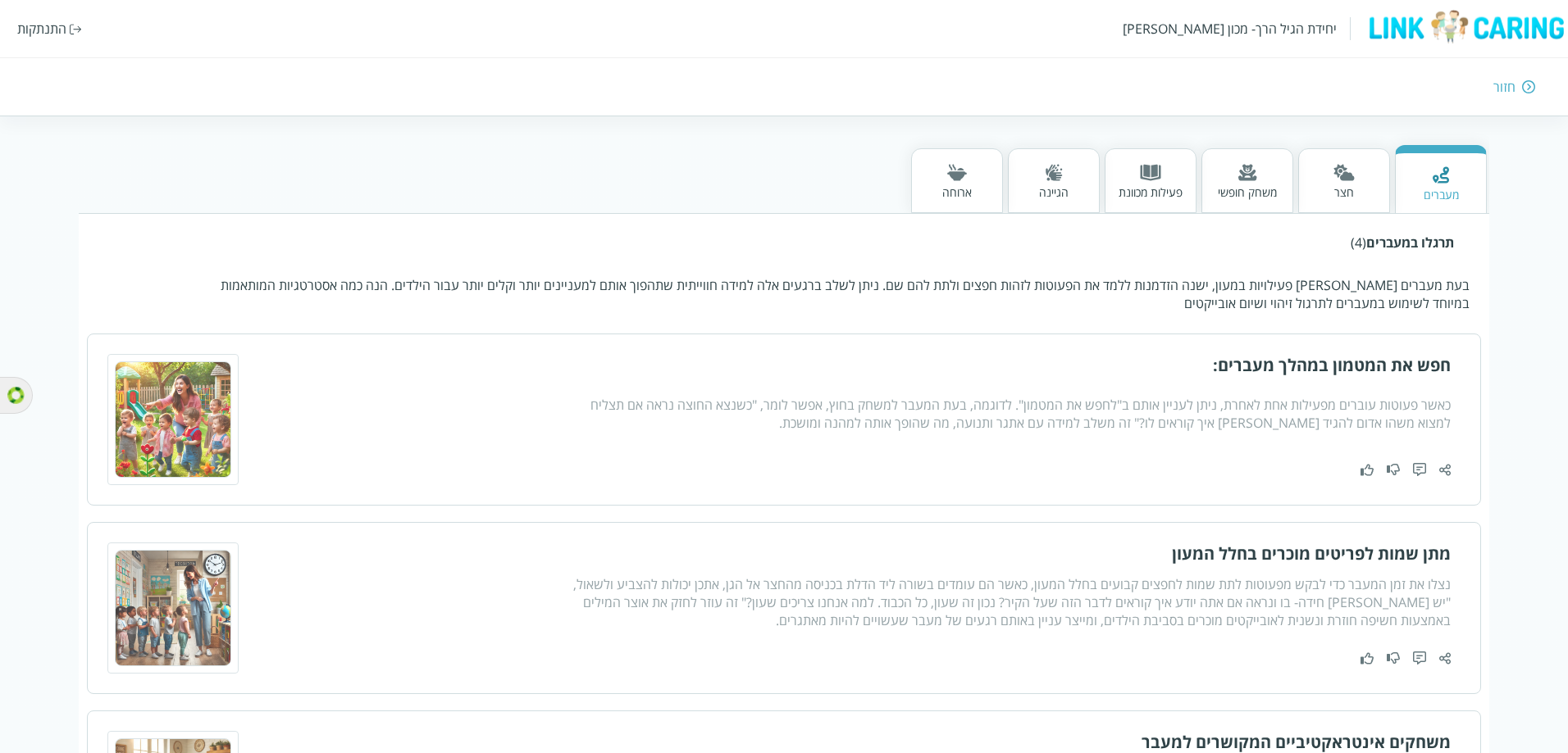
scroll to position [328, 0]
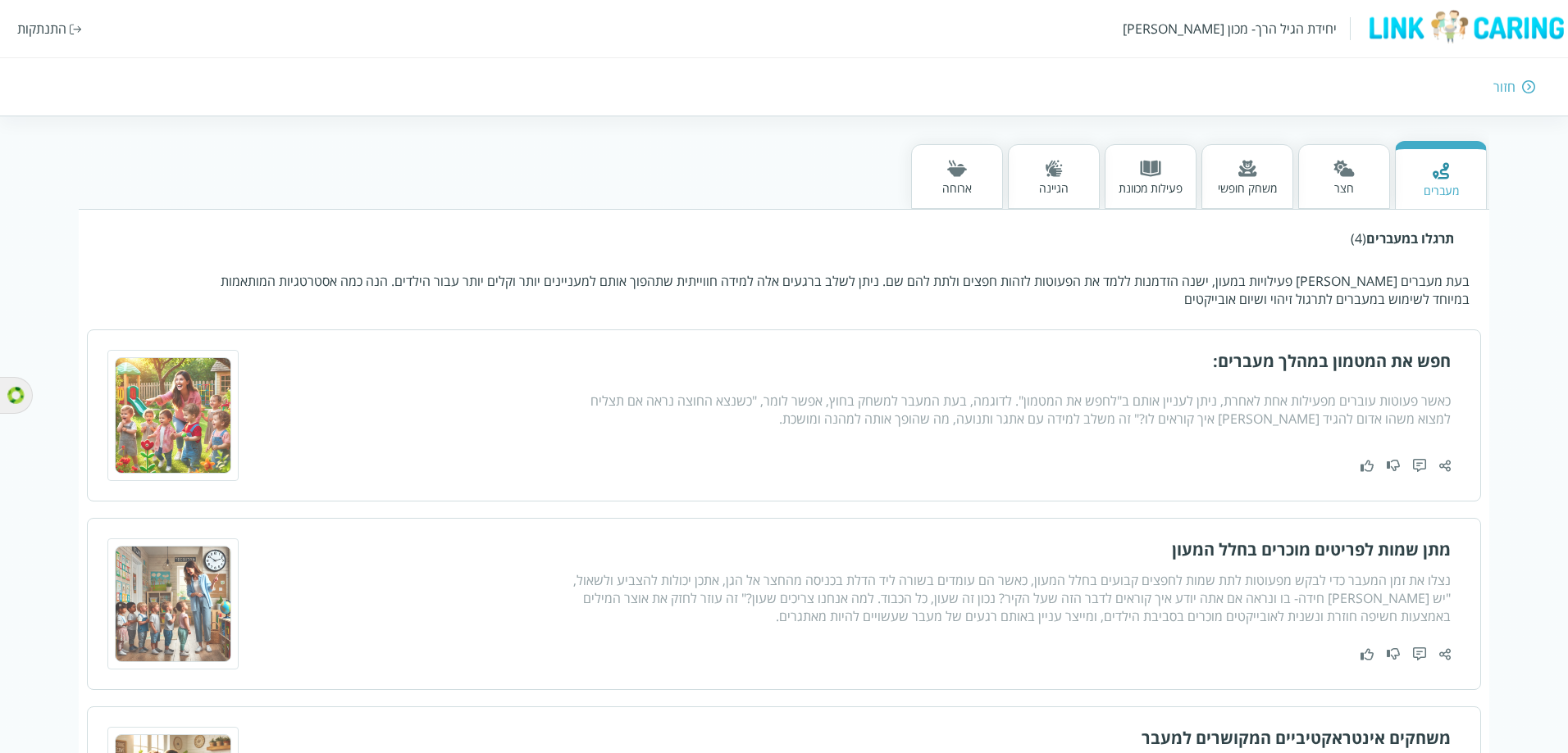
click at [250, 282] on p "בעת מעברים [PERSON_NAME] פעילויות במעון, ישנה הזדמנות ללמד את הפעוטות לזהות חפצ…" at bounding box center [835, 290] width 1270 height 36
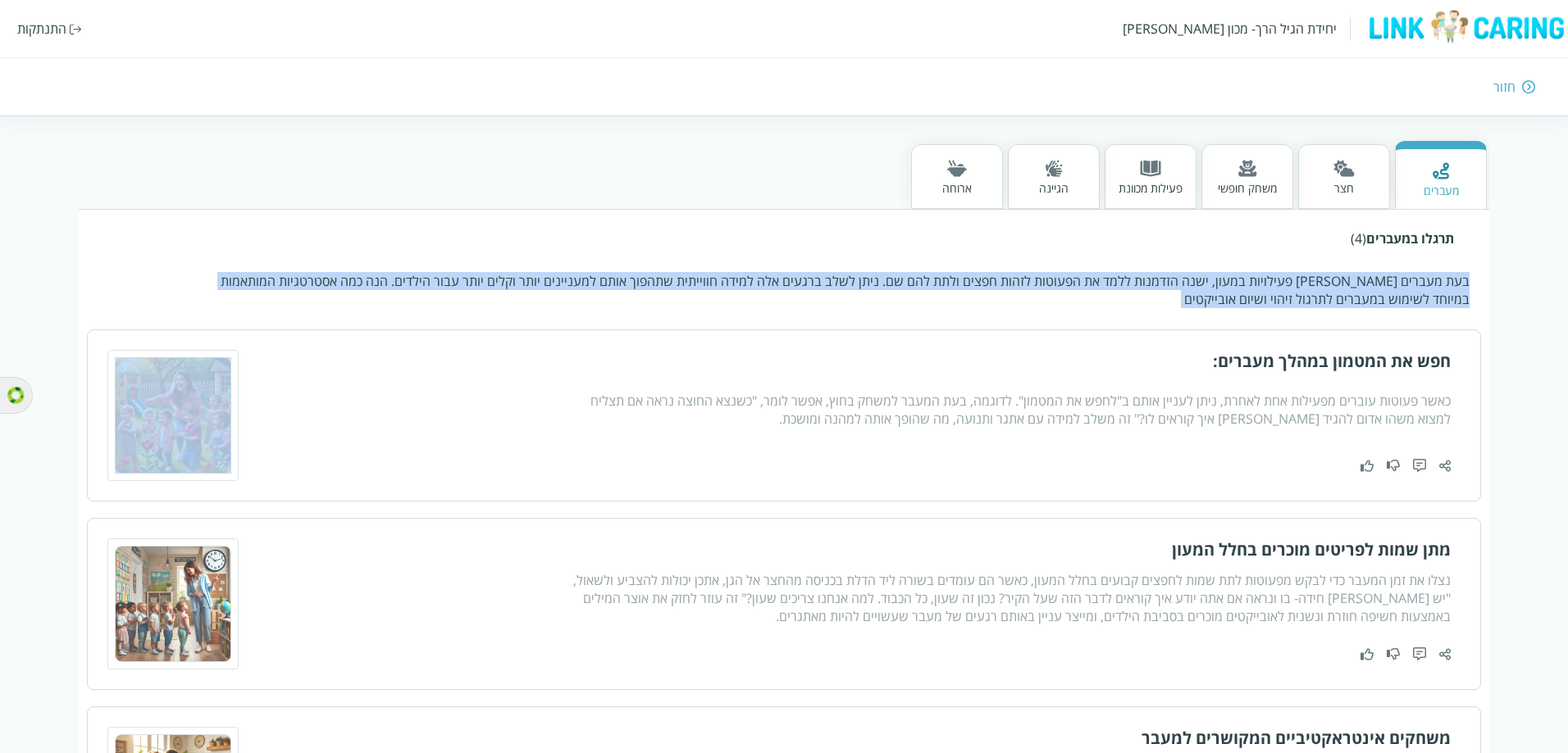
click at [250, 282] on p "בעת מעברים [PERSON_NAME] פעילויות במעון, ישנה הזדמנות ללמד את הפעוטות לזהות חפצ…" at bounding box center [835, 290] width 1270 height 36
click at [312, 287] on p "בעת מעברים [PERSON_NAME] פעילויות במעון, ישנה הזדמנות ללמד את הפעוטות לזהות חפצ…" at bounding box center [835, 290] width 1270 height 36
